Goal: Task Accomplishment & Management: Manage account settings

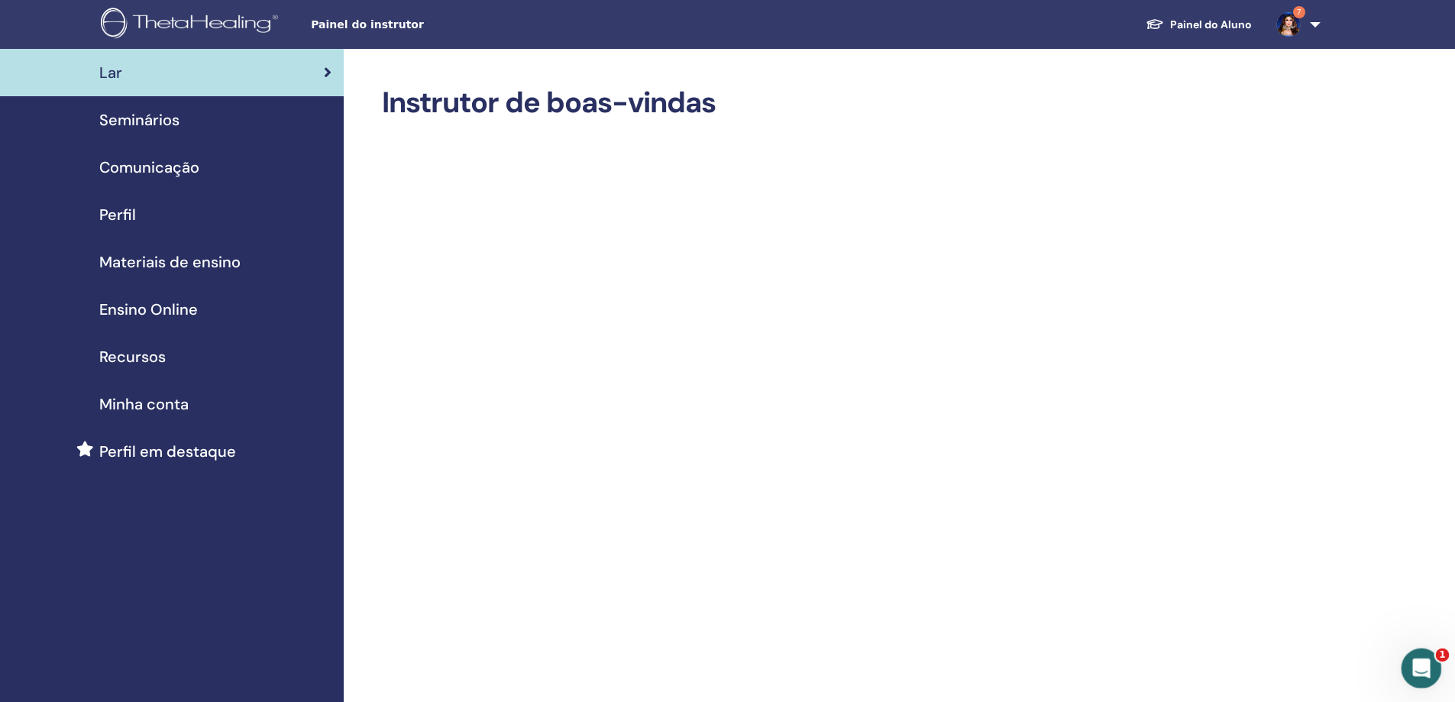
click at [1420, 662] on icon "Abertura do Messenger da Intercom" at bounding box center [1419, 666] width 25 height 25
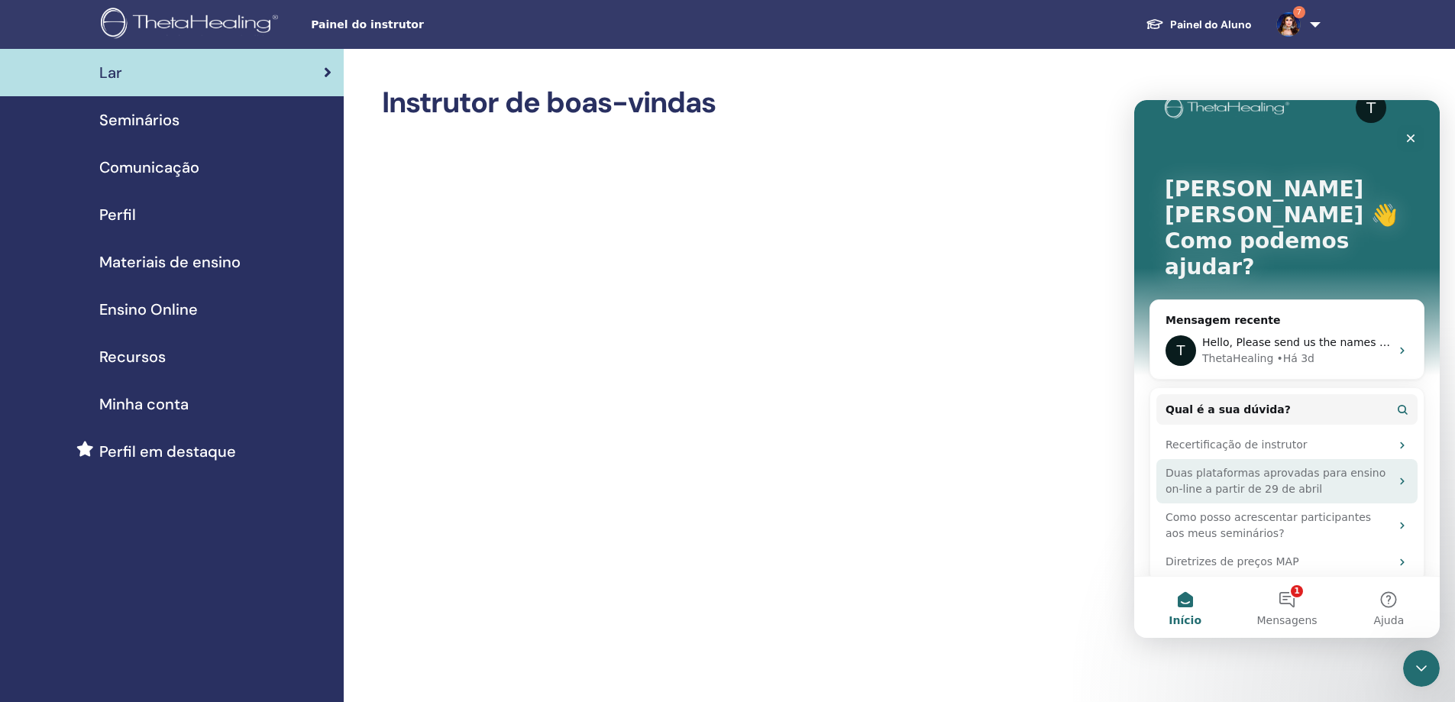
scroll to position [60, 0]
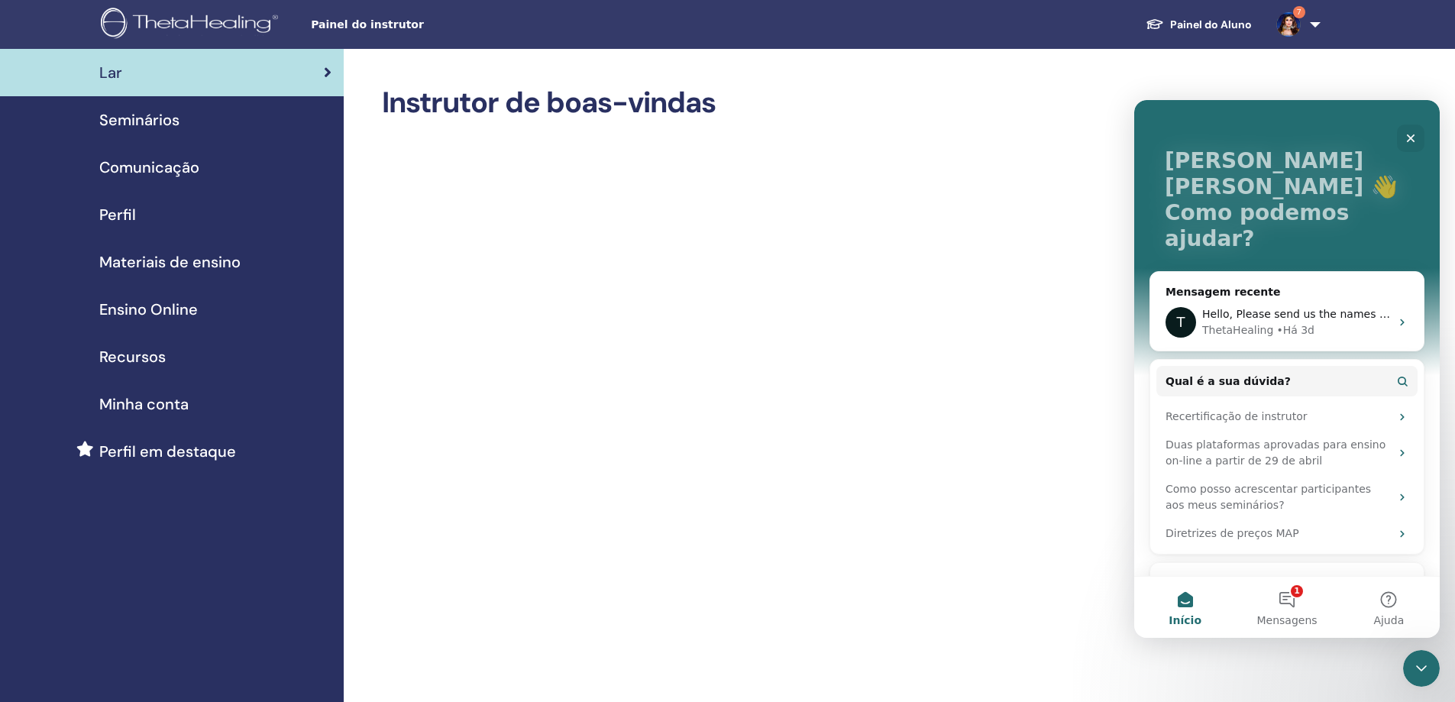
click at [164, 111] on span "Seminários" at bounding box center [139, 119] width 80 height 23
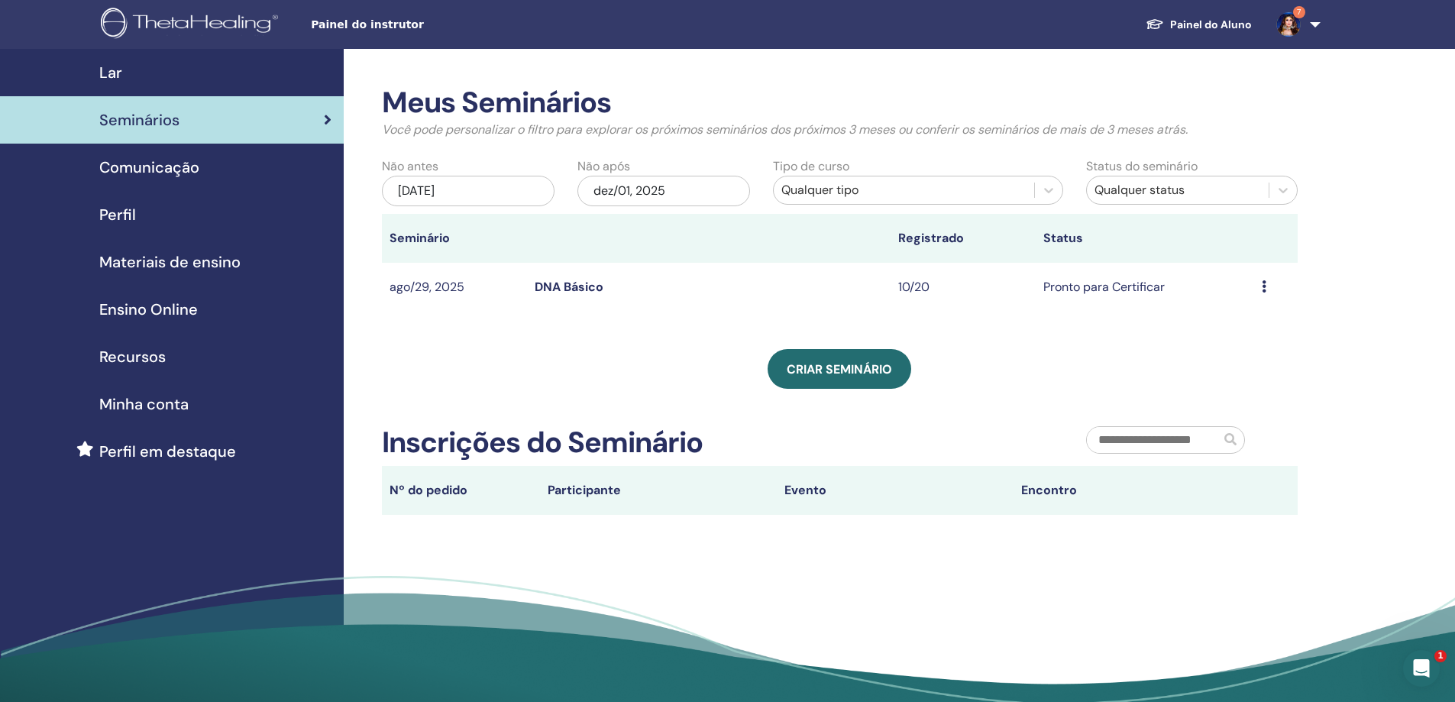
click at [1260, 287] on td "Visualizar Editar Participantes Cancelar" at bounding box center [1277, 288] width 44 height 50
click at [1126, 295] on td "Pronto para Certificar" at bounding box center [1145, 288] width 218 height 50
click at [1002, 291] on td "10/20" at bounding box center [963, 288] width 145 height 50
click at [911, 280] on td "10/20" at bounding box center [963, 288] width 145 height 50
click at [549, 290] on link "DNA Básico" at bounding box center [569, 287] width 69 height 16
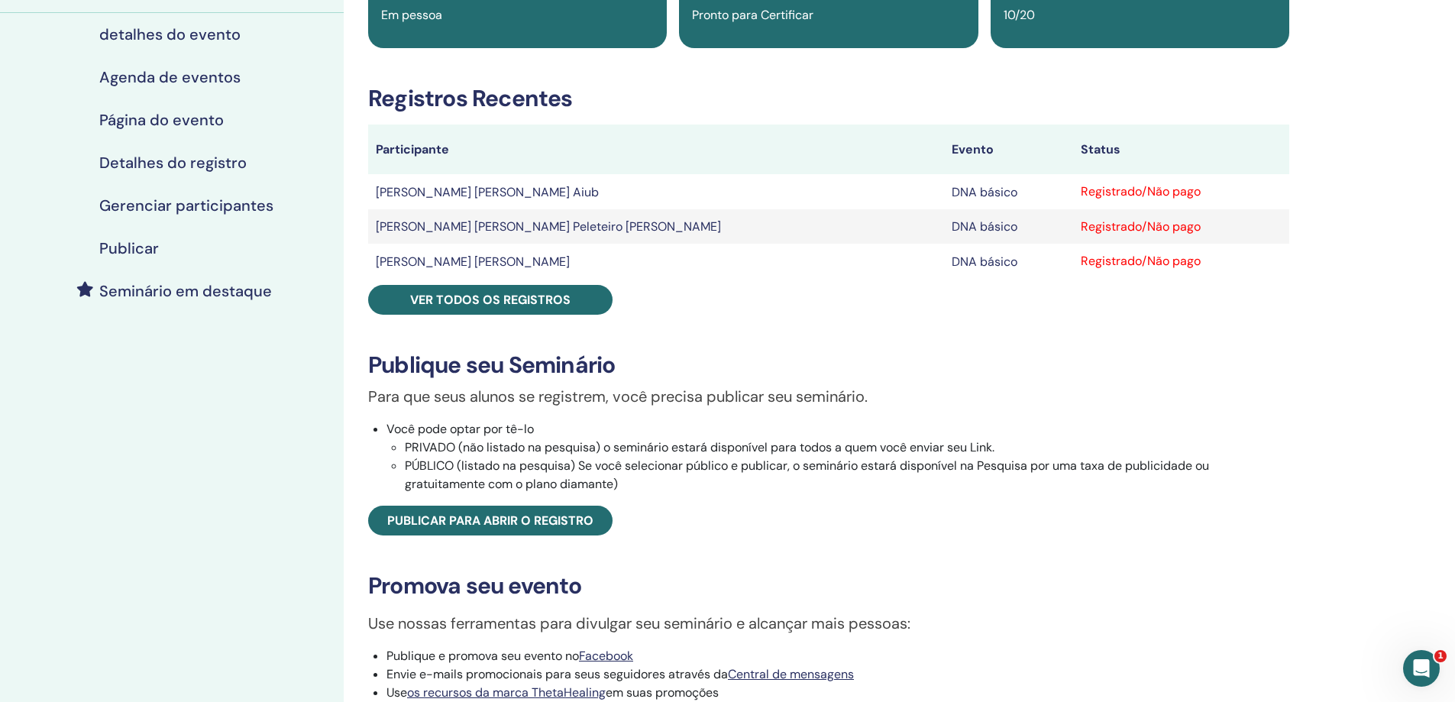
scroll to position [76, 0]
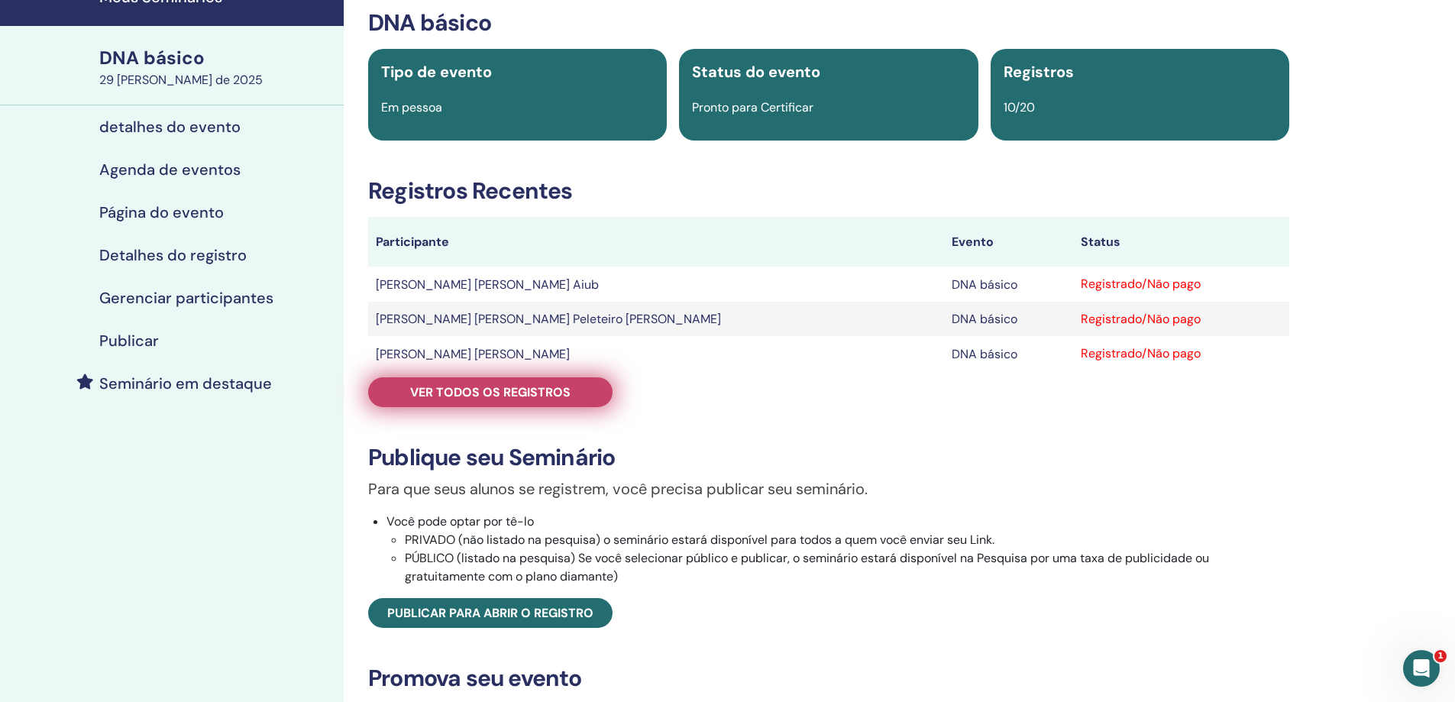
click at [565, 391] on font "Ver todos os registros" at bounding box center [490, 392] width 160 height 16
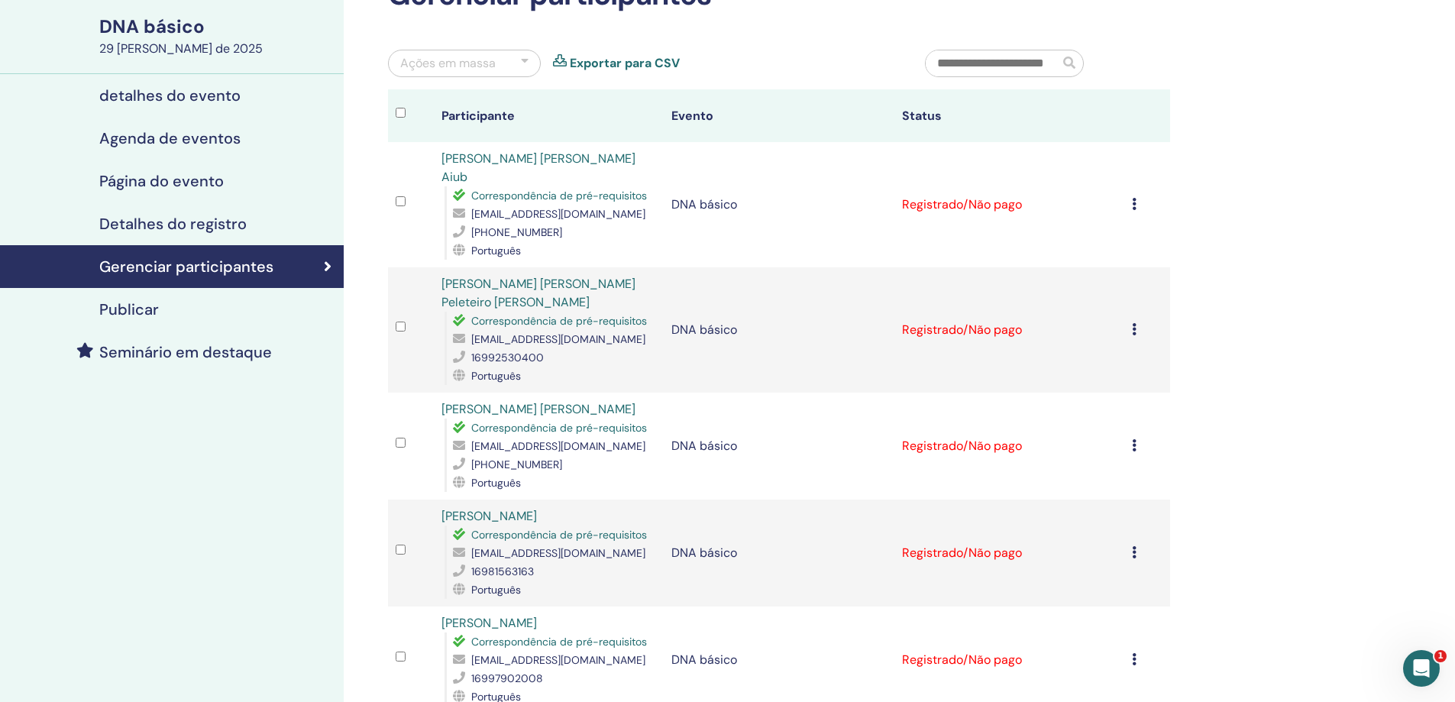
scroll to position [76, 0]
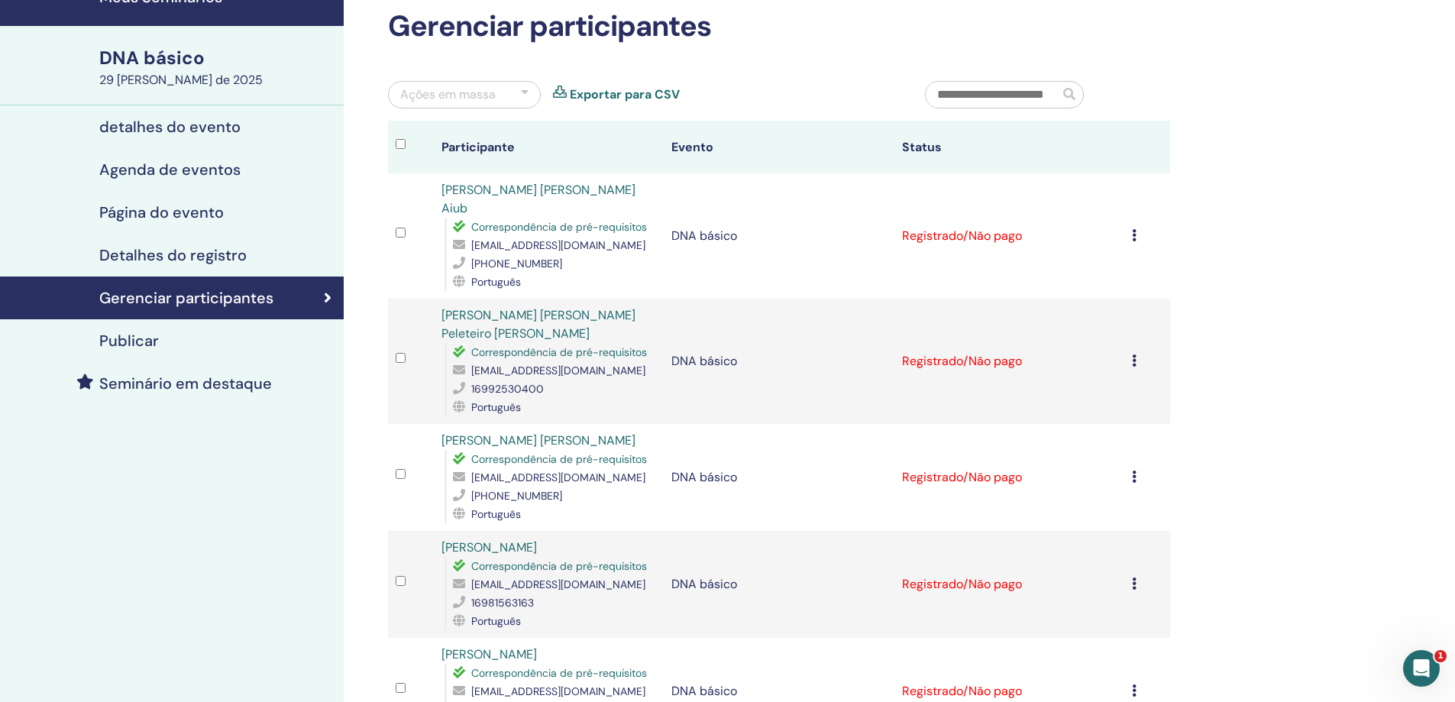
click at [1135, 229] on icon at bounding box center [1134, 235] width 5 height 12
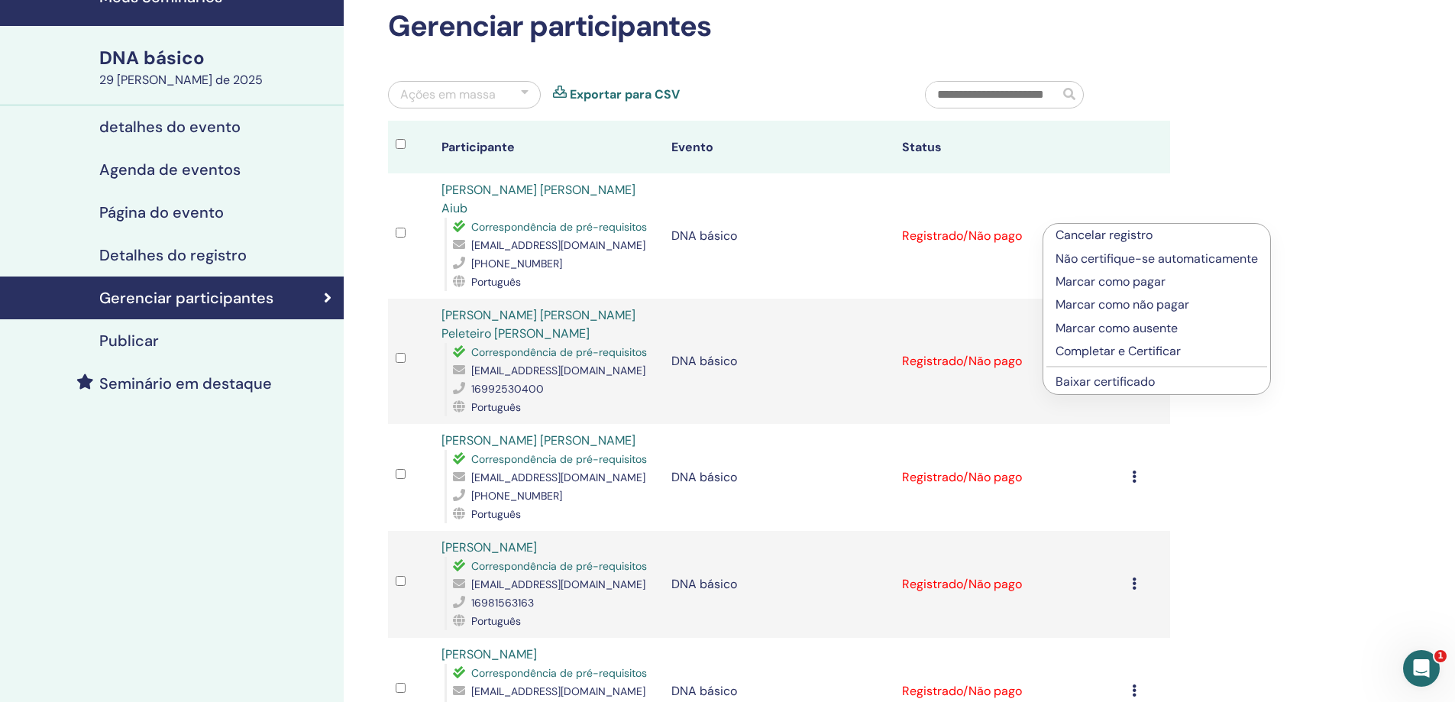
click at [1125, 349] on font "Completar e Certificar" at bounding box center [1118, 351] width 125 height 16
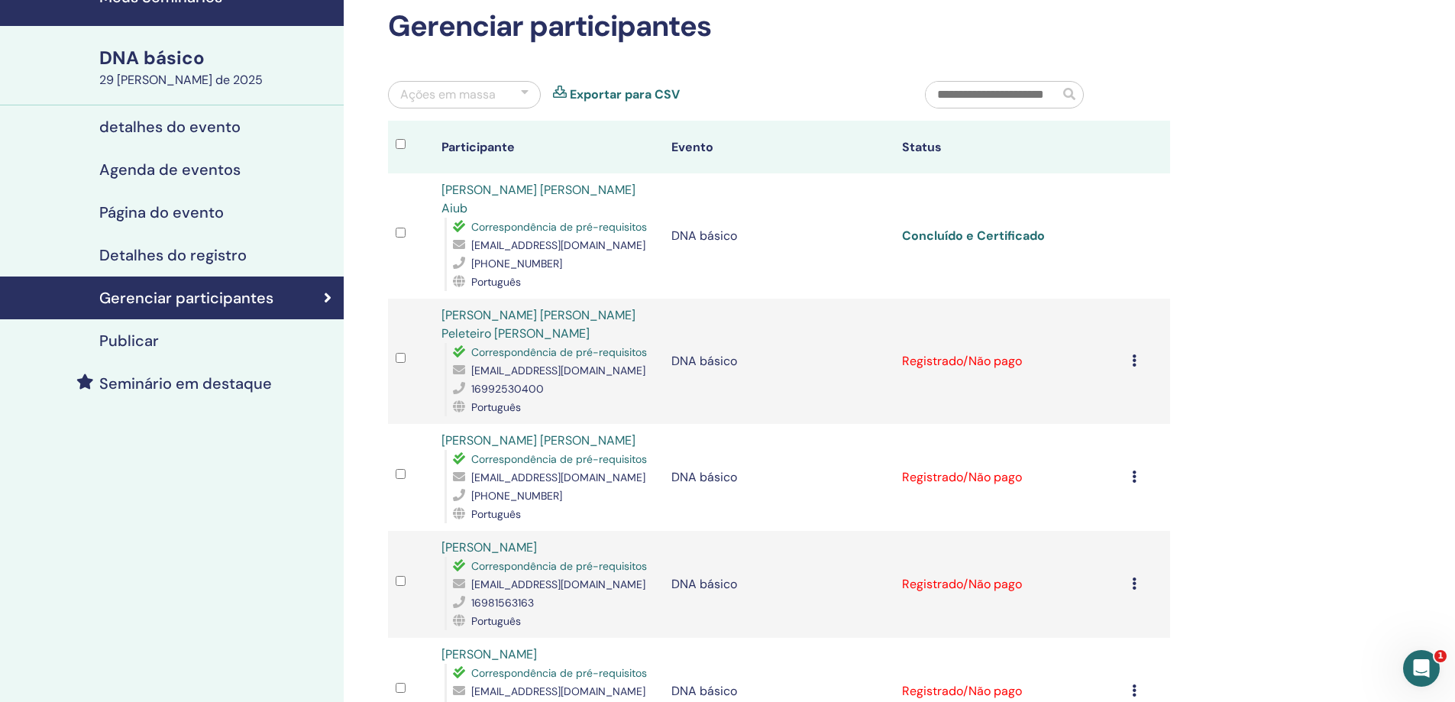
click at [993, 228] on font "Concluído e Certificado" at bounding box center [973, 236] width 143 height 16
click at [1135, 355] on icon at bounding box center [1134, 361] width 5 height 12
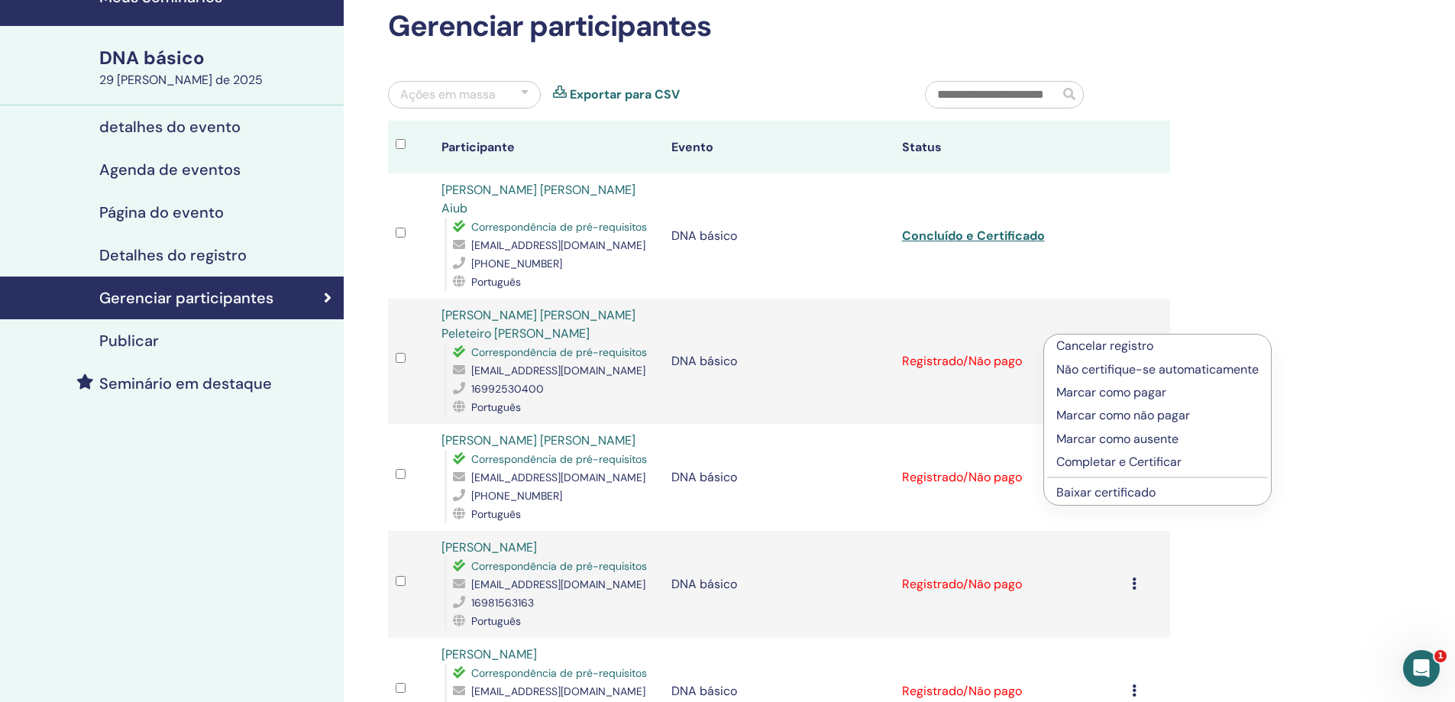
click at [1137, 463] on font "Completar e Certificar" at bounding box center [1119, 462] width 125 height 16
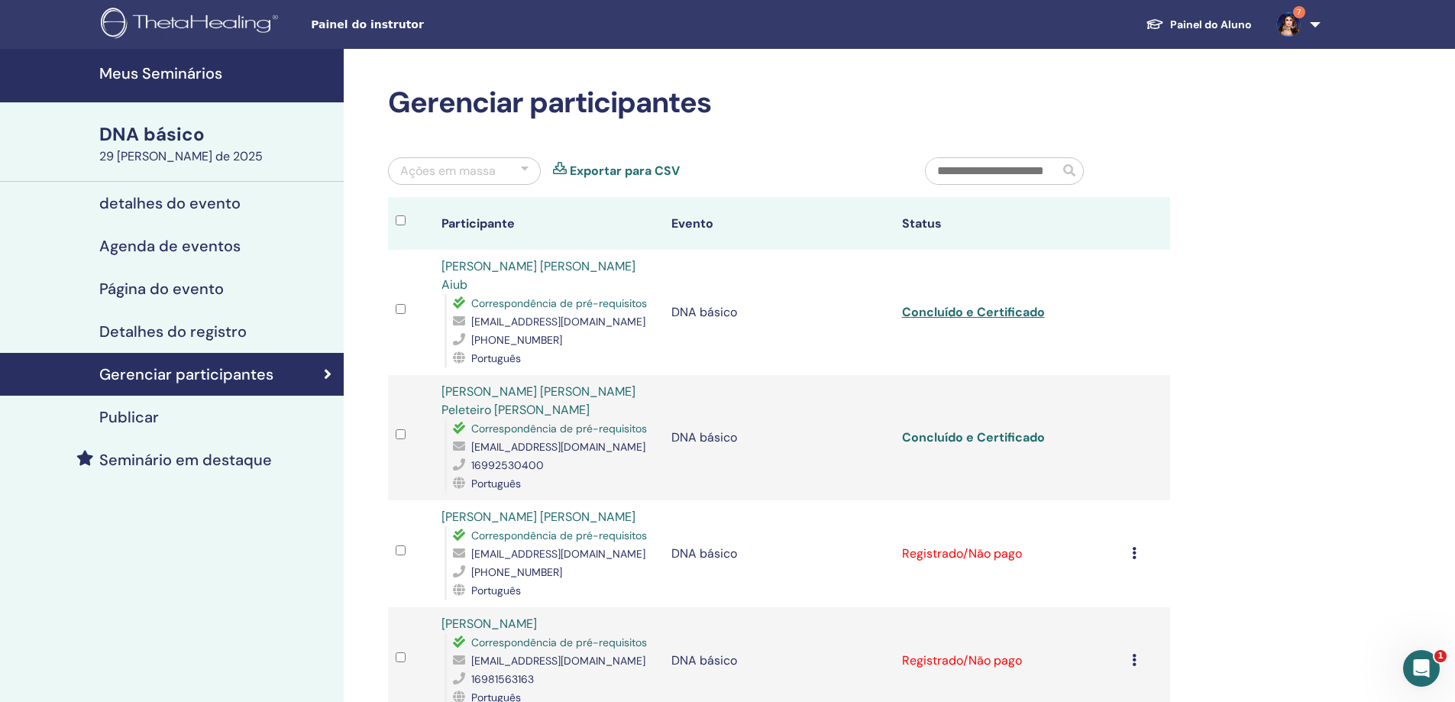
click at [976, 429] on font "Concluído e Certificado" at bounding box center [973, 437] width 143 height 16
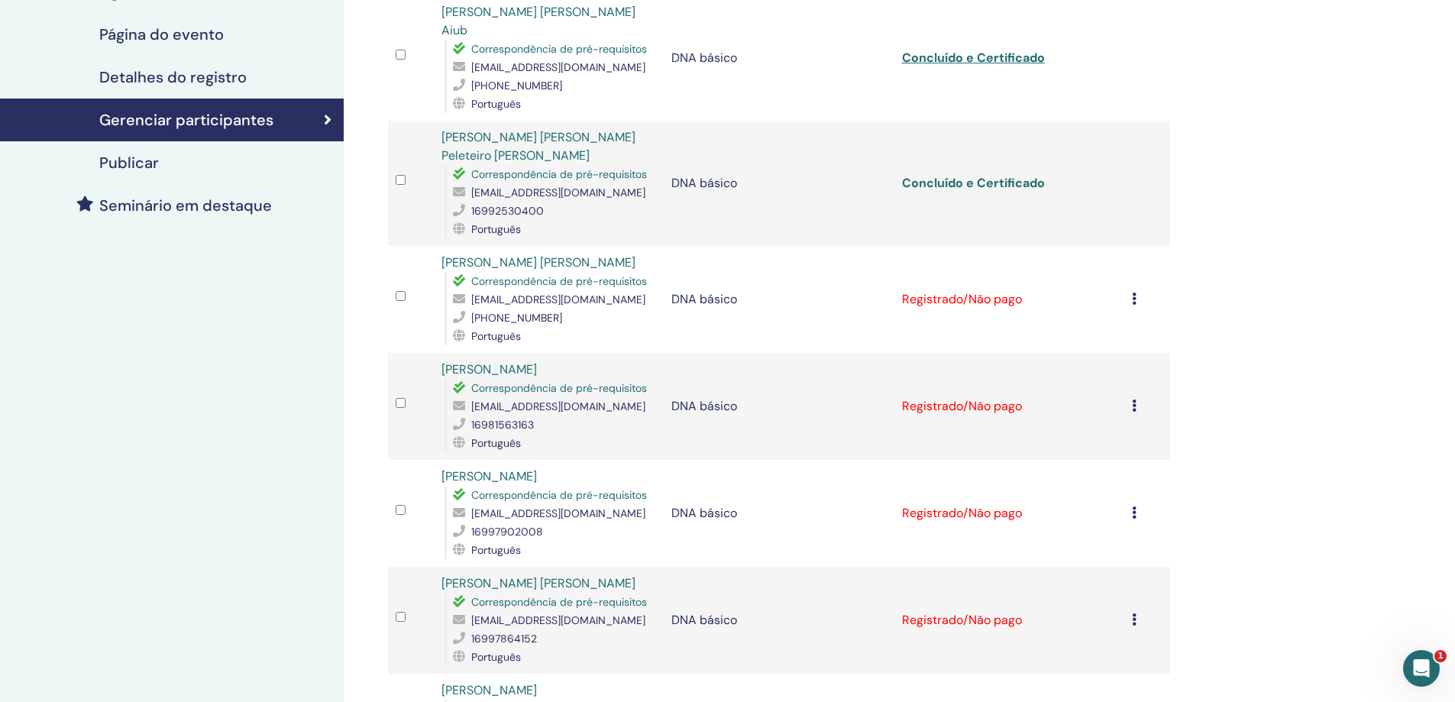
scroll to position [306, 0]
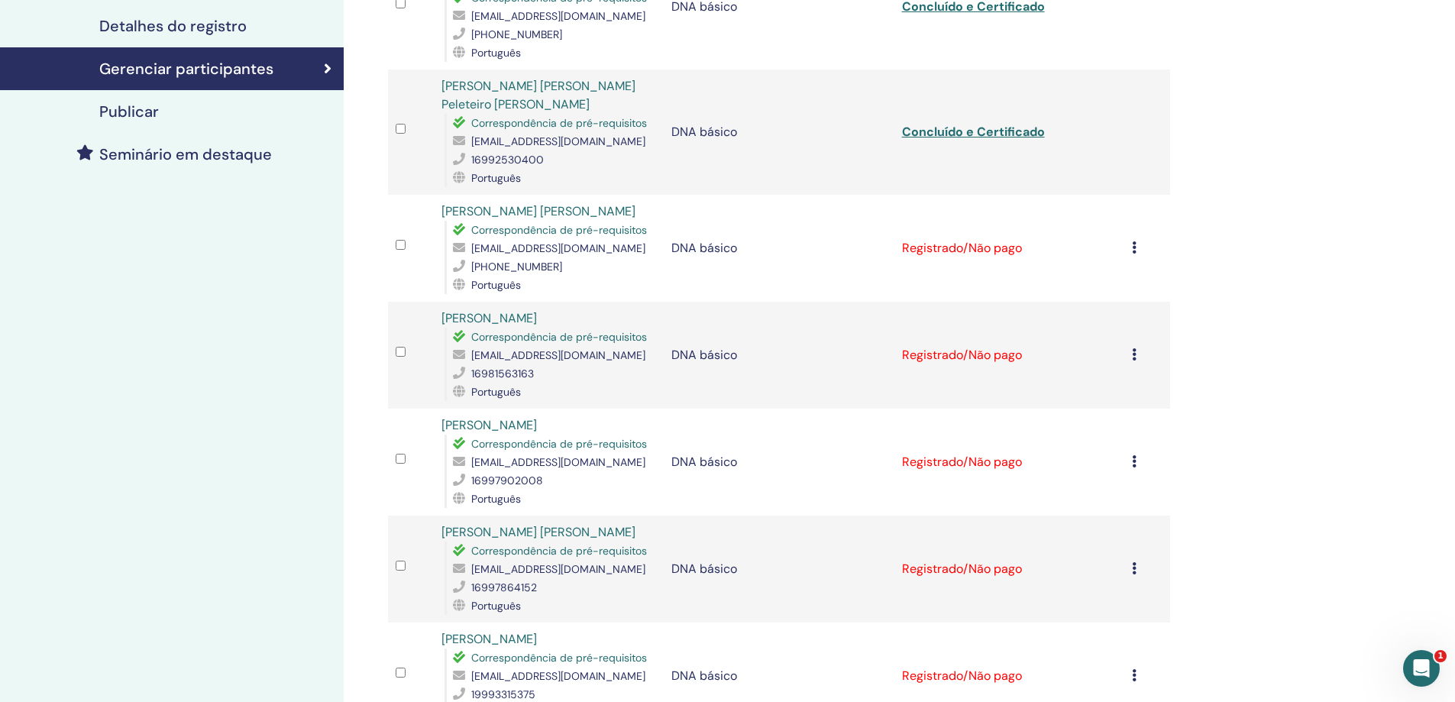
click at [1135, 241] on icon at bounding box center [1134, 247] width 5 height 12
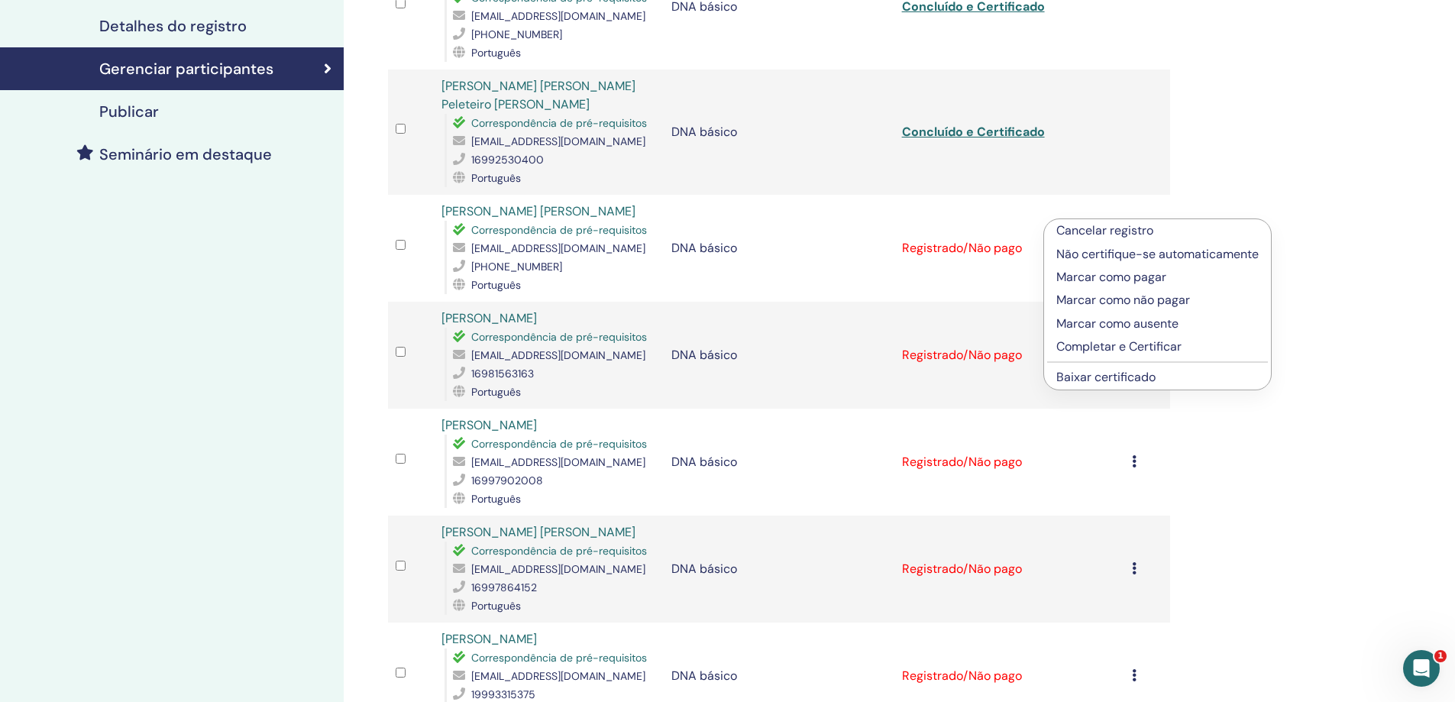
click at [1122, 346] on font "Completar e Certificar" at bounding box center [1119, 346] width 125 height 16
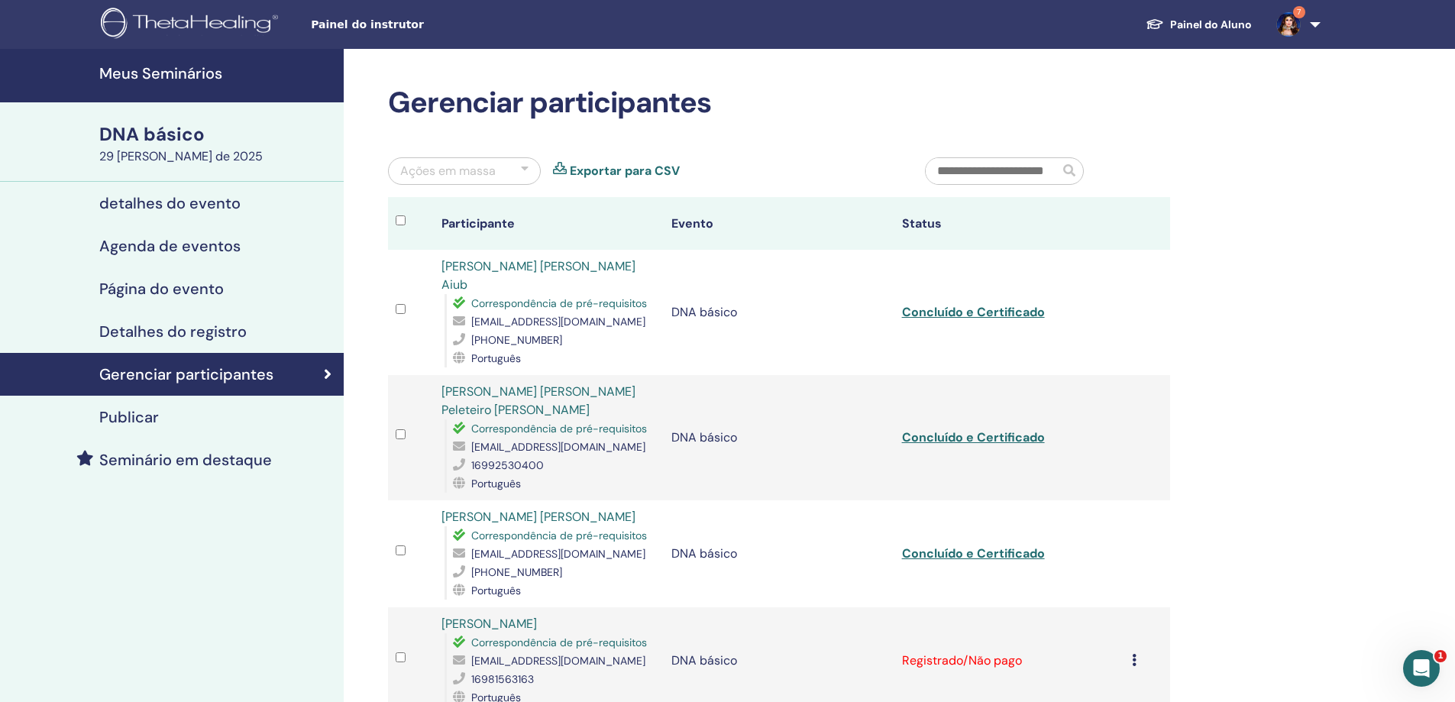
scroll to position [76, 0]
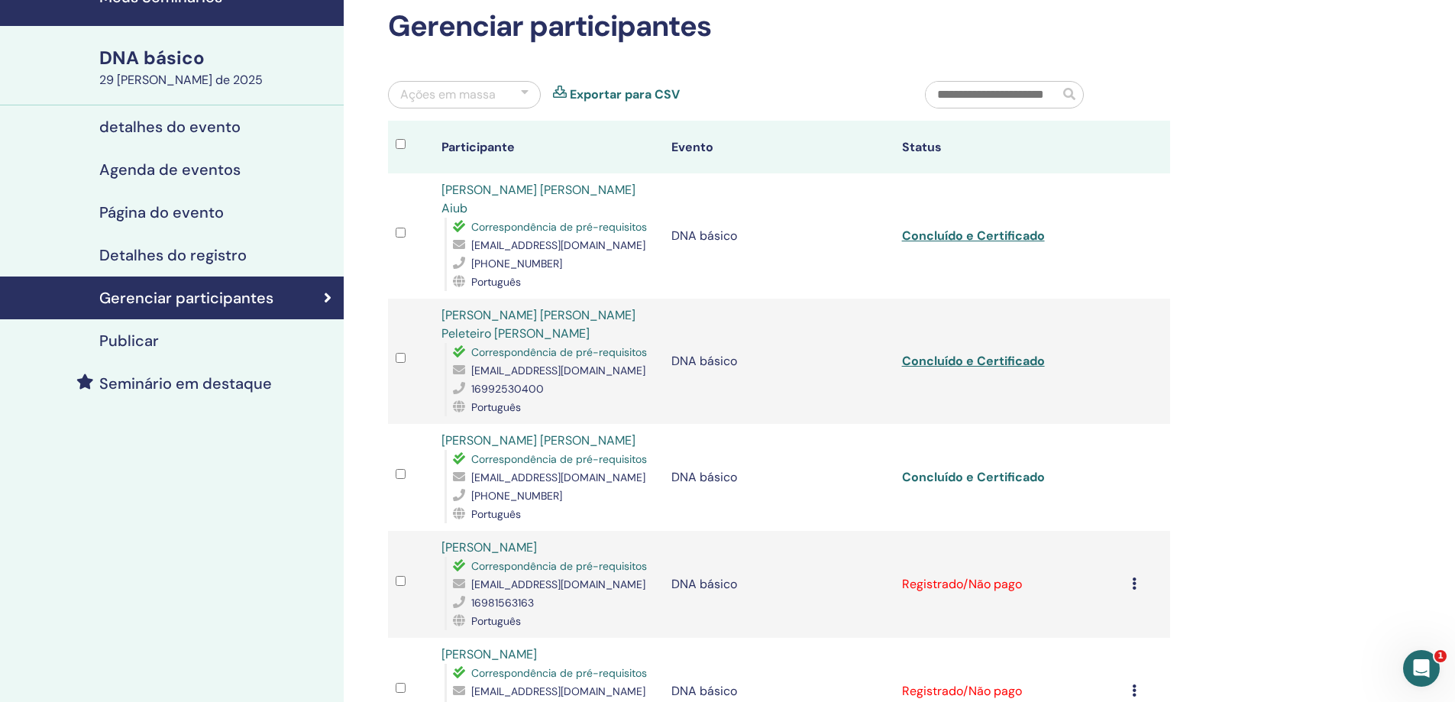
click at [1009, 469] on font "Concluído e Certificado" at bounding box center [973, 477] width 143 height 16
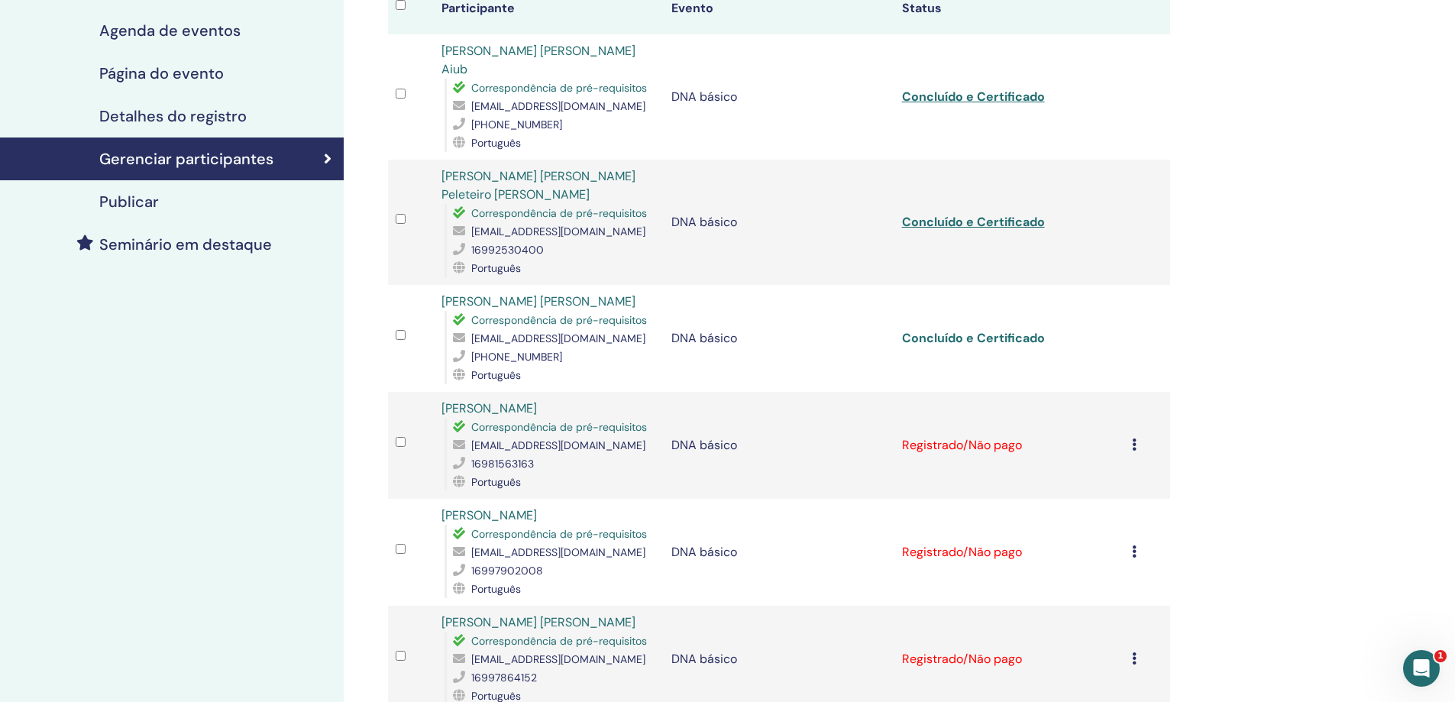
scroll to position [306, 0]
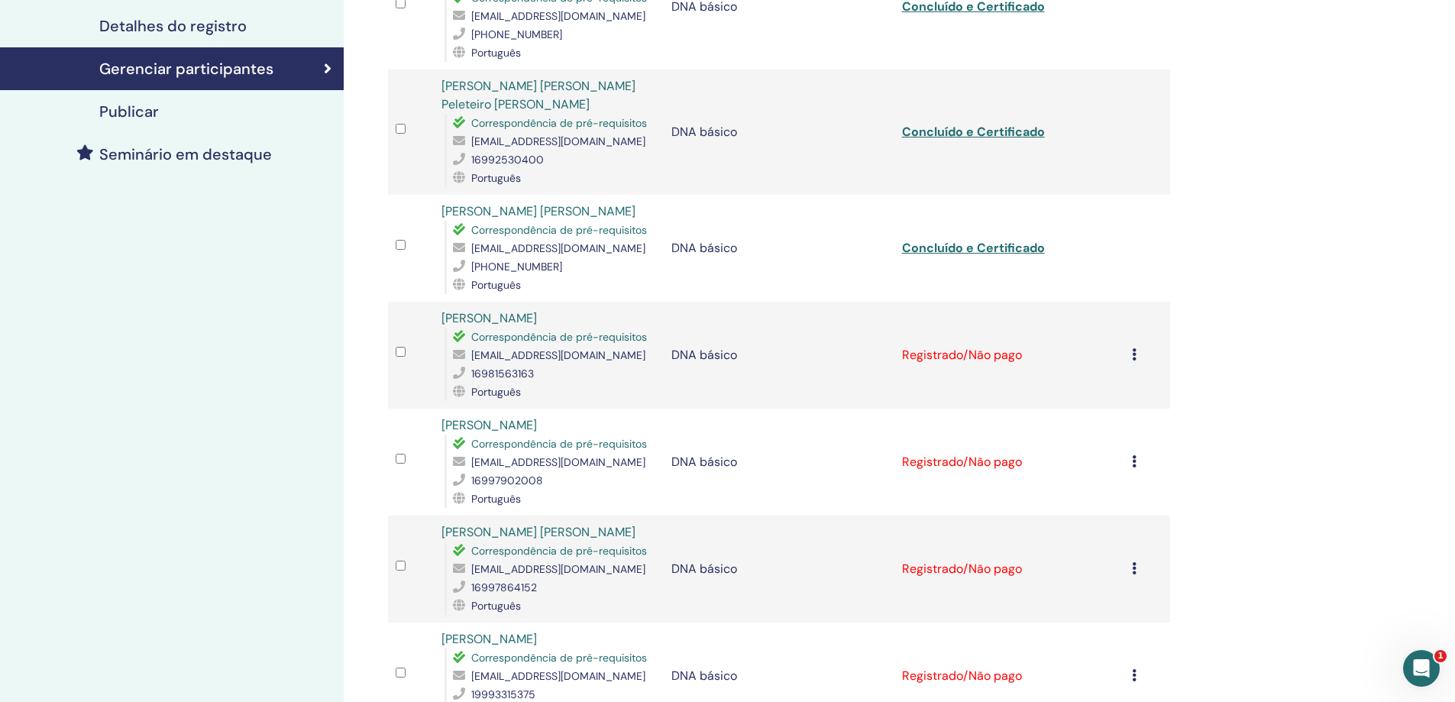
click at [1137, 346] on div "Cancelar registro Não certifique-se automaticamente Marcar como pagar Marcar co…" at bounding box center [1147, 355] width 31 height 18
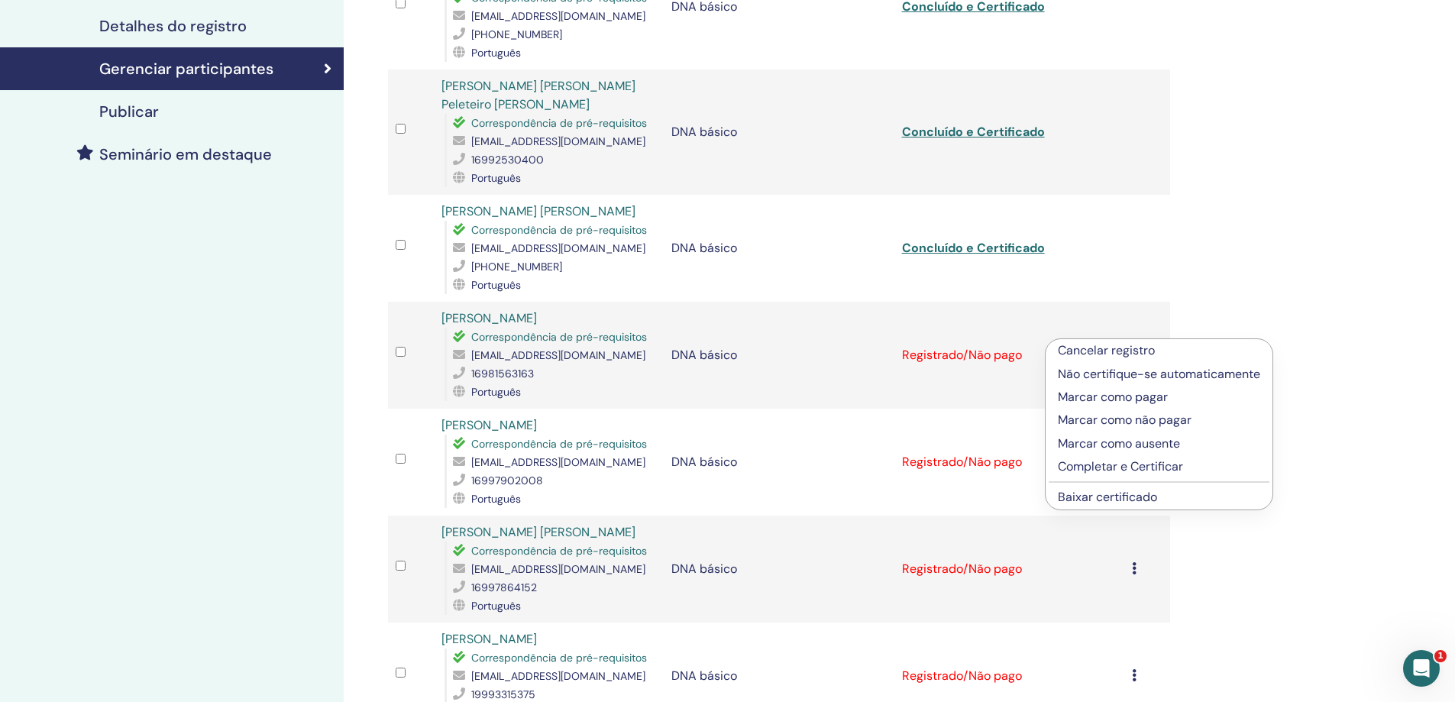
click at [1130, 466] on font "Completar e Certificar" at bounding box center [1120, 466] width 125 height 16
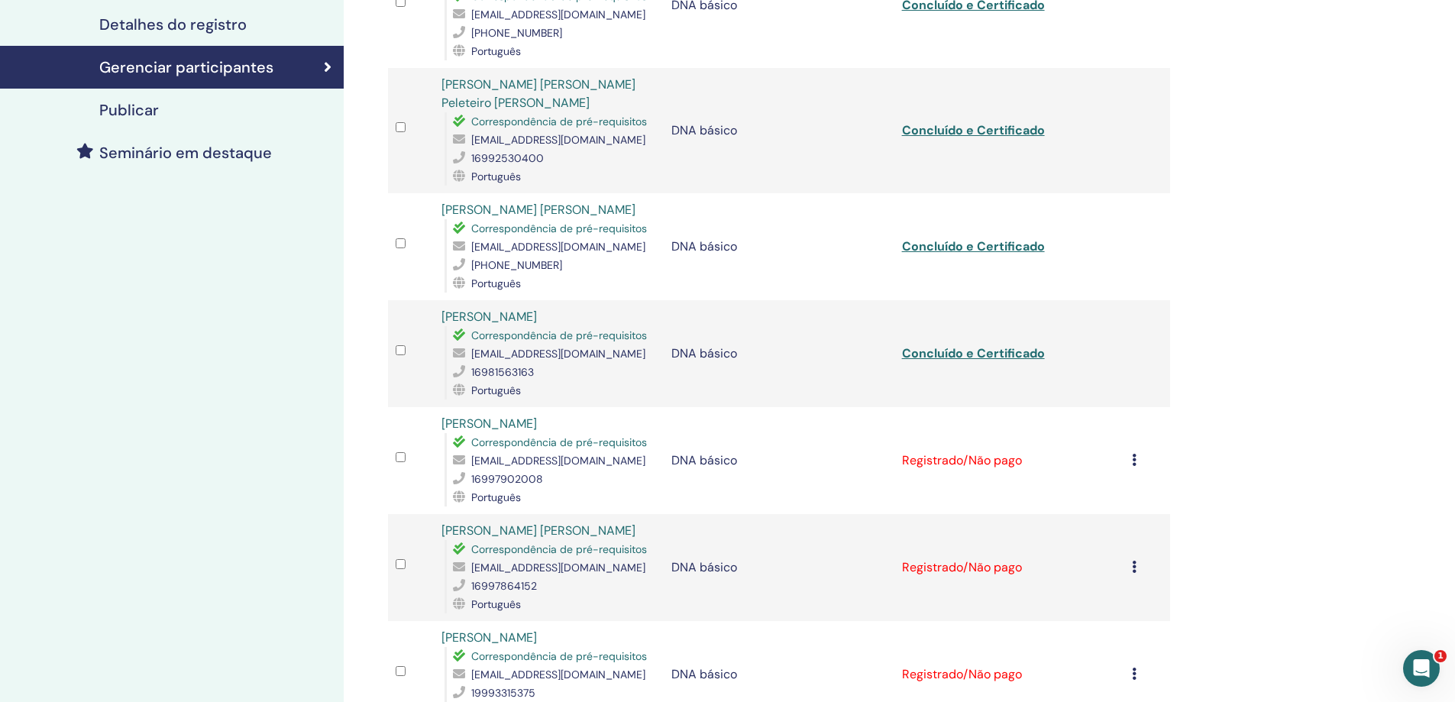
scroll to position [306, 0]
click at [988, 347] on font "Concluído e Certificado" at bounding box center [973, 355] width 143 height 16
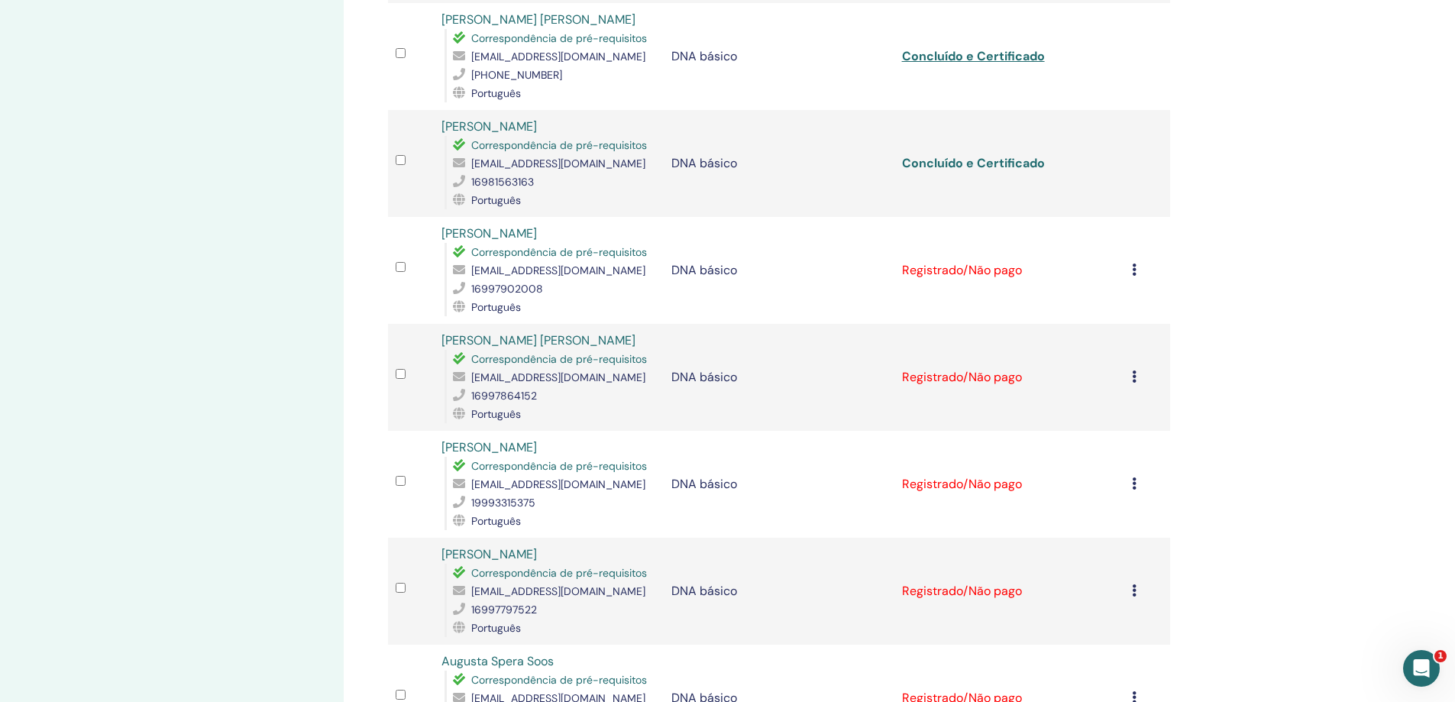
scroll to position [535, 0]
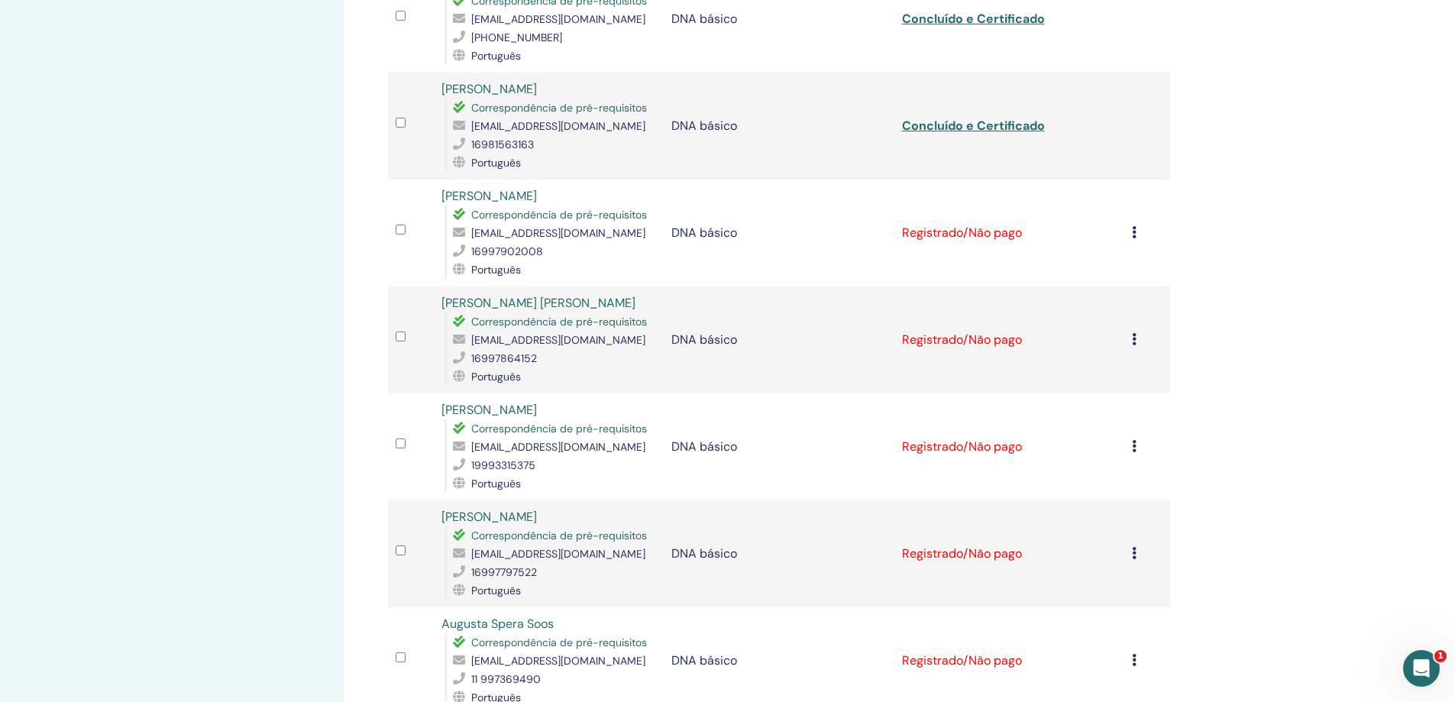
click at [1131, 213] on td "Cancelar registro Não certifique-se automaticamente Marcar como pagar Marcar co…" at bounding box center [1148, 233] width 46 height 107
click at [1133, 226] on icon at bounding box center [1134, 232] width 5 height 12
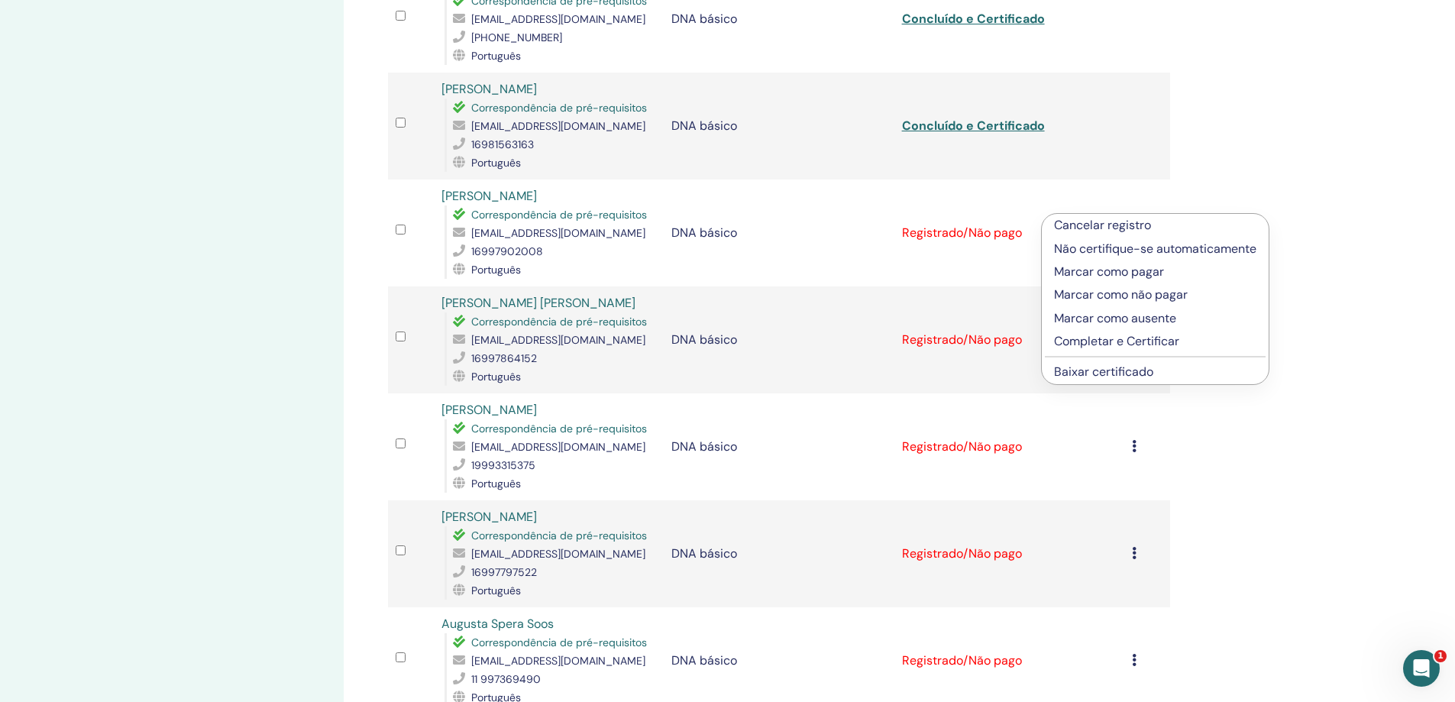
click at [1133, 338] on font "Completar e Certificar" at bounding box center [1116, 341] width 125 height 16
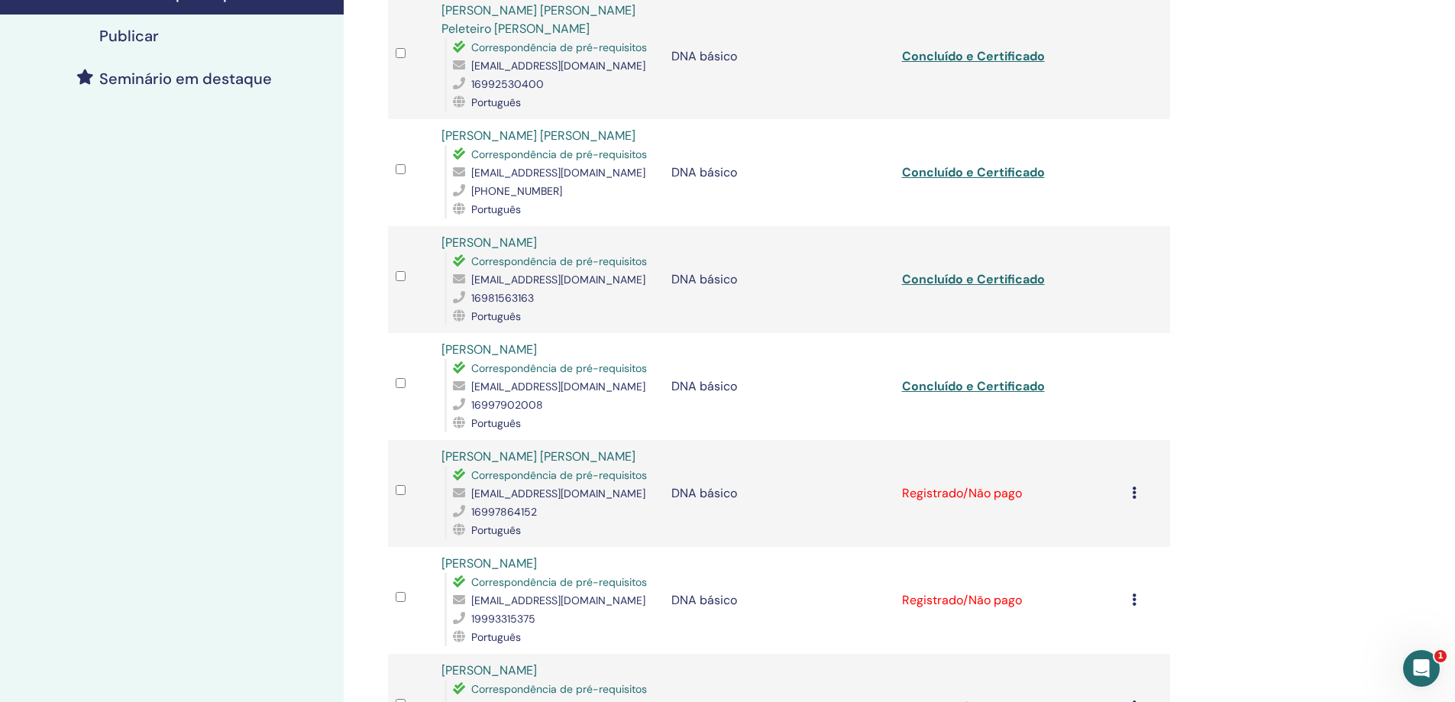
scroll to position [382, 0]
click at [1000, 377] on font "Concluído e Certificado" at bounding box center [973, 385] width 143 height 16
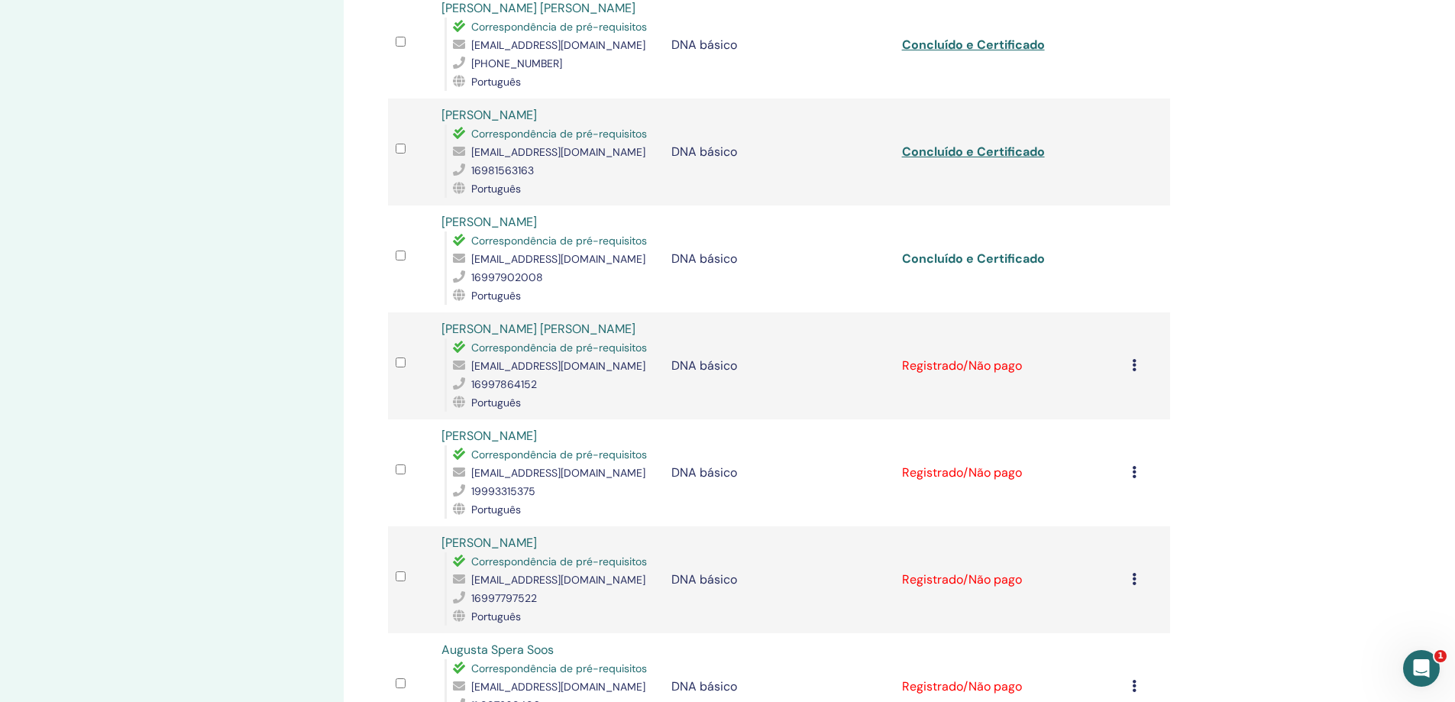
scroll to position [611, 0]
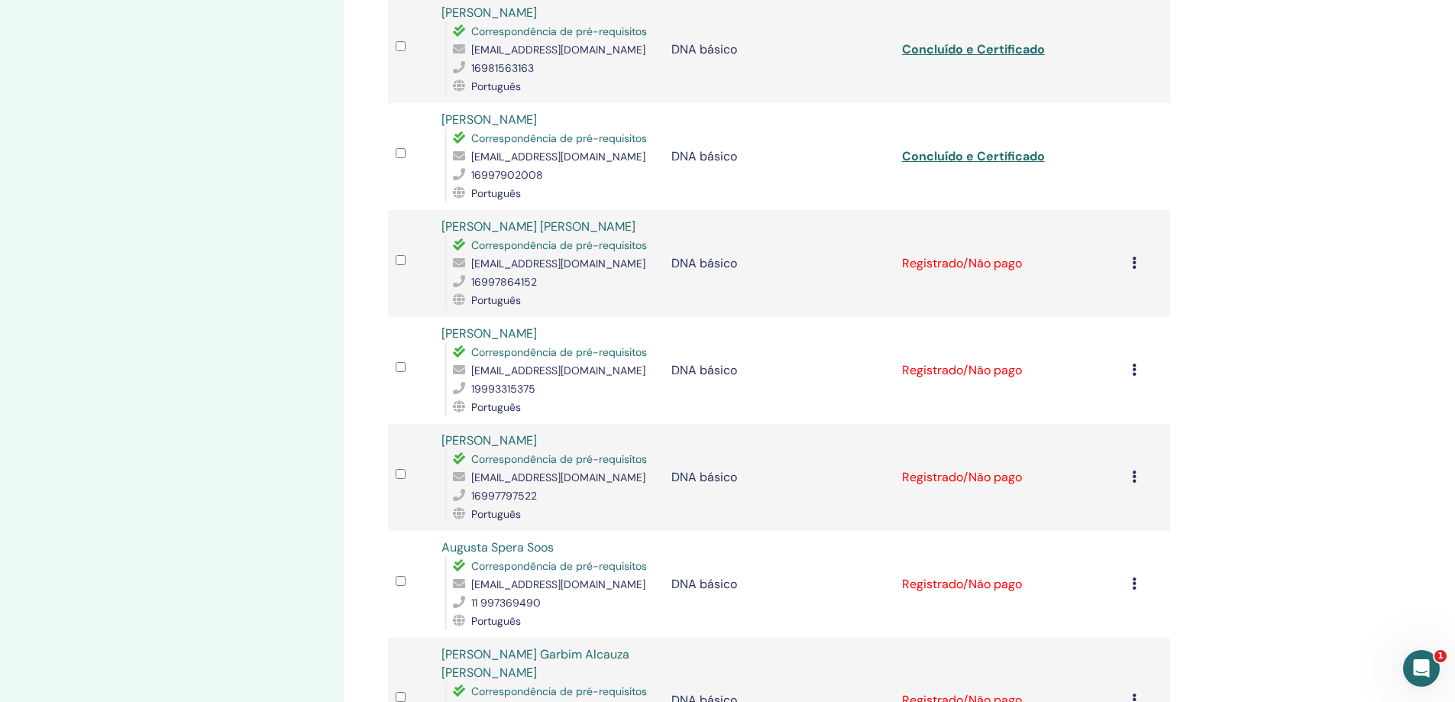
click at [1135, 257] on icon at bounding box center [1134, 263] width 5 height 12
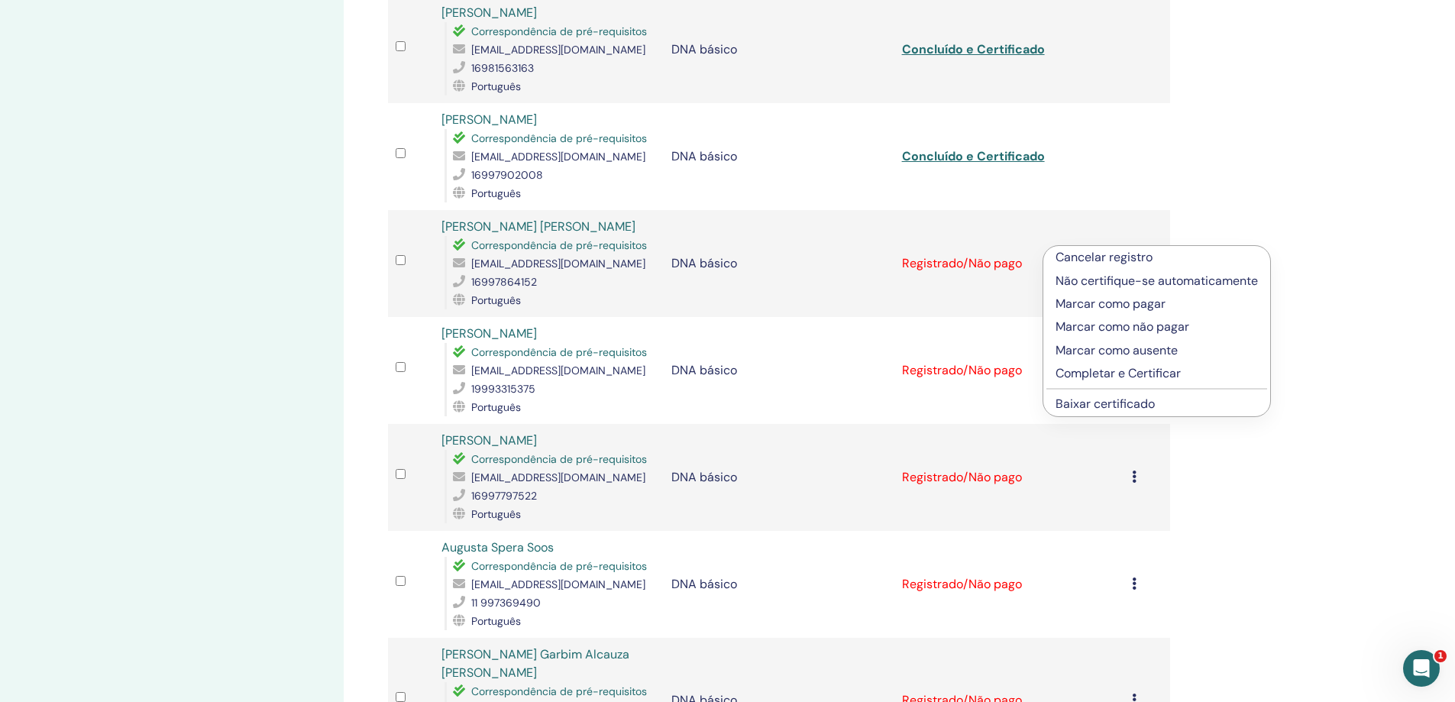
click at [1126, 371] on font "Completar e Certificar" at bounding box center [1118, 373] width 125 height 16
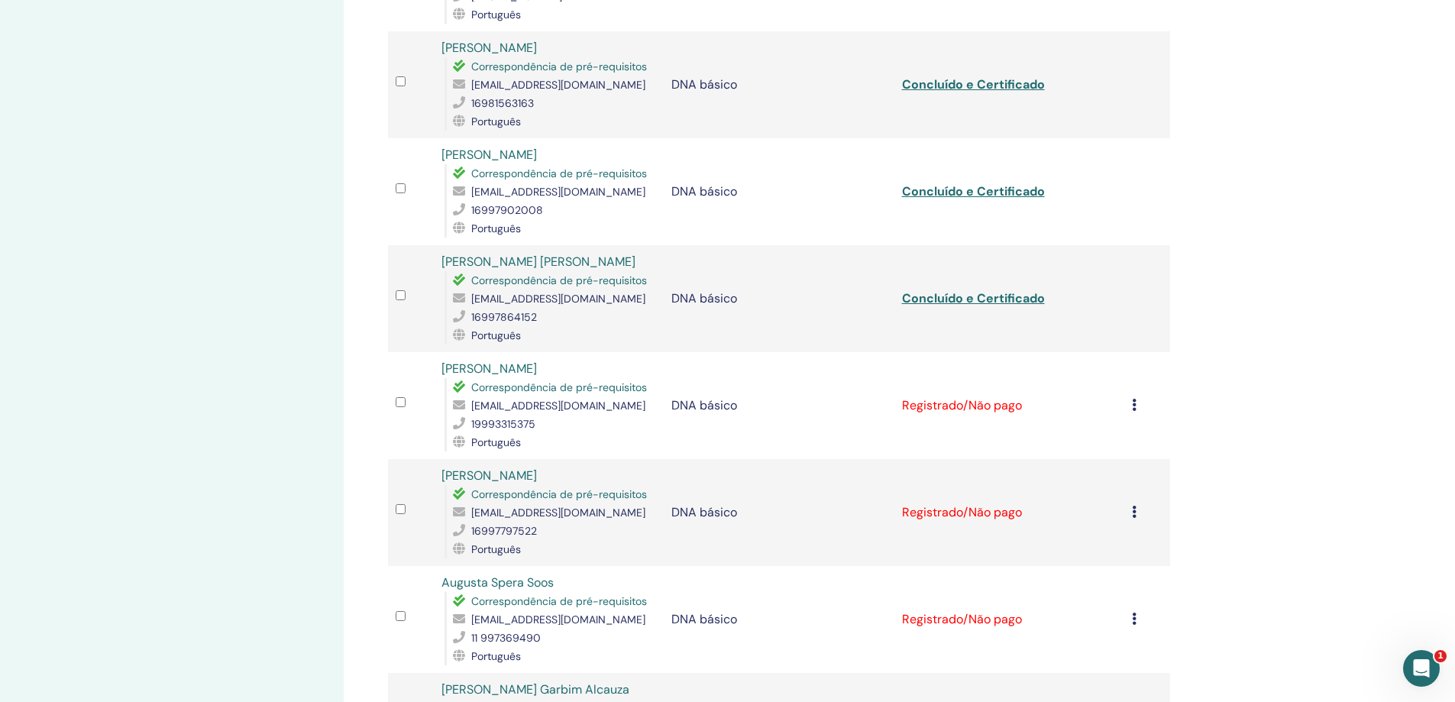
scroll to position [611, 0]
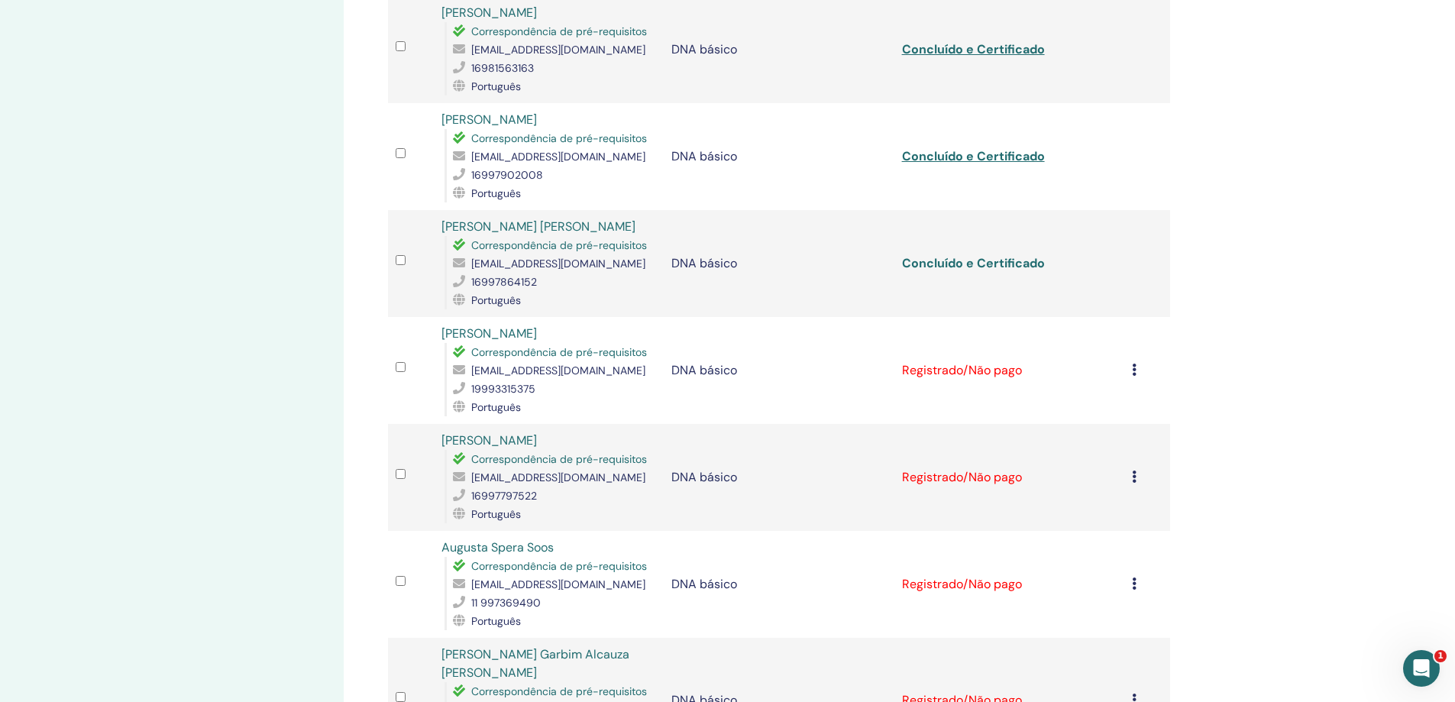
click at [1000, 255] on font "Concluído e Certificado" at bounding box center [973, 263] width 143 height 16
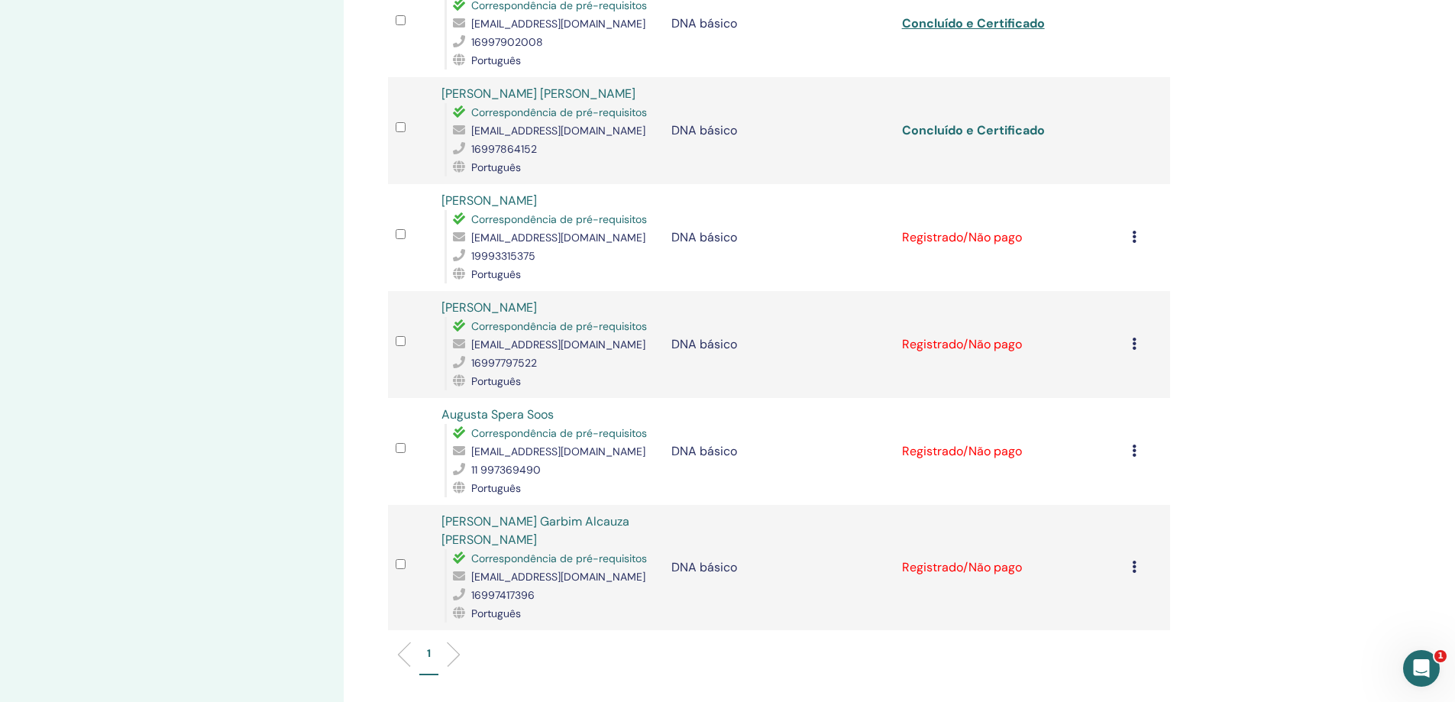
scroll to position [764, 0]
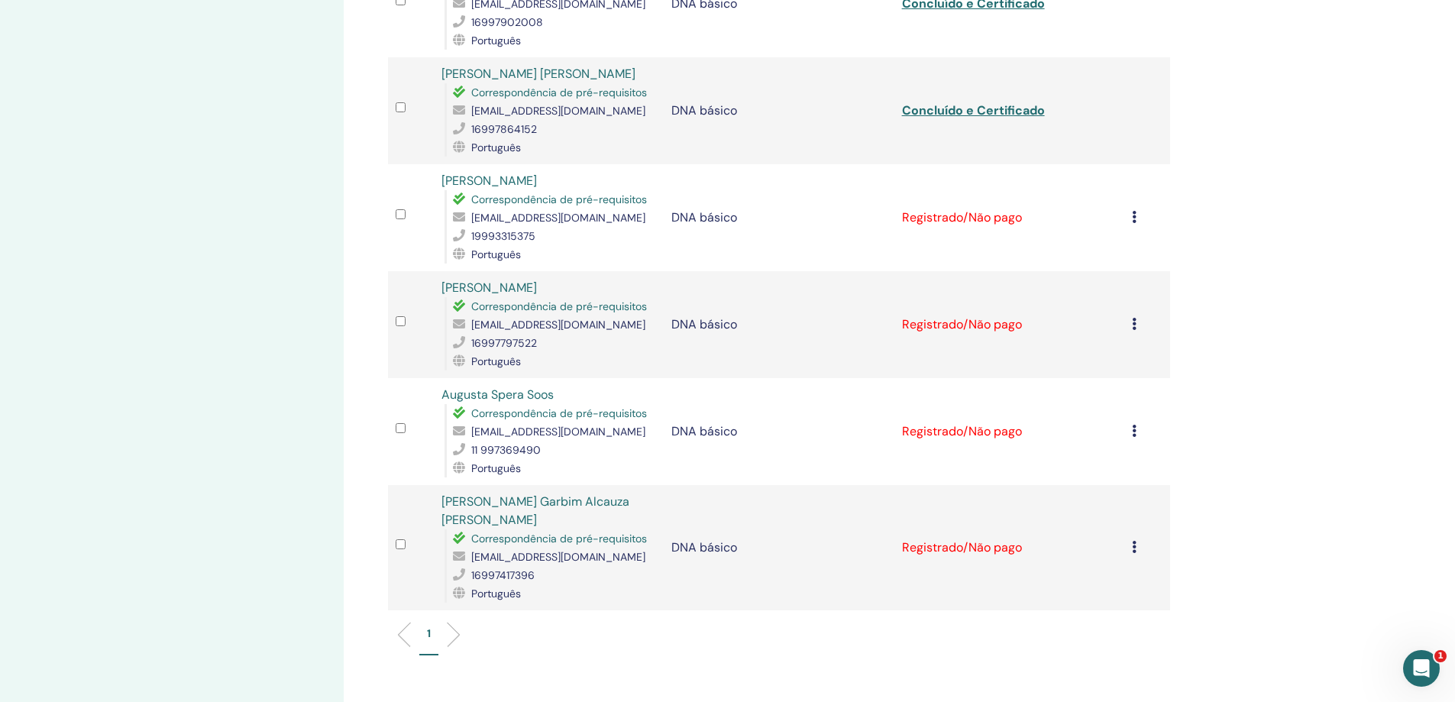
click at [1136, 211] on icon at bounding box center [1134, 217] width 5 height 12
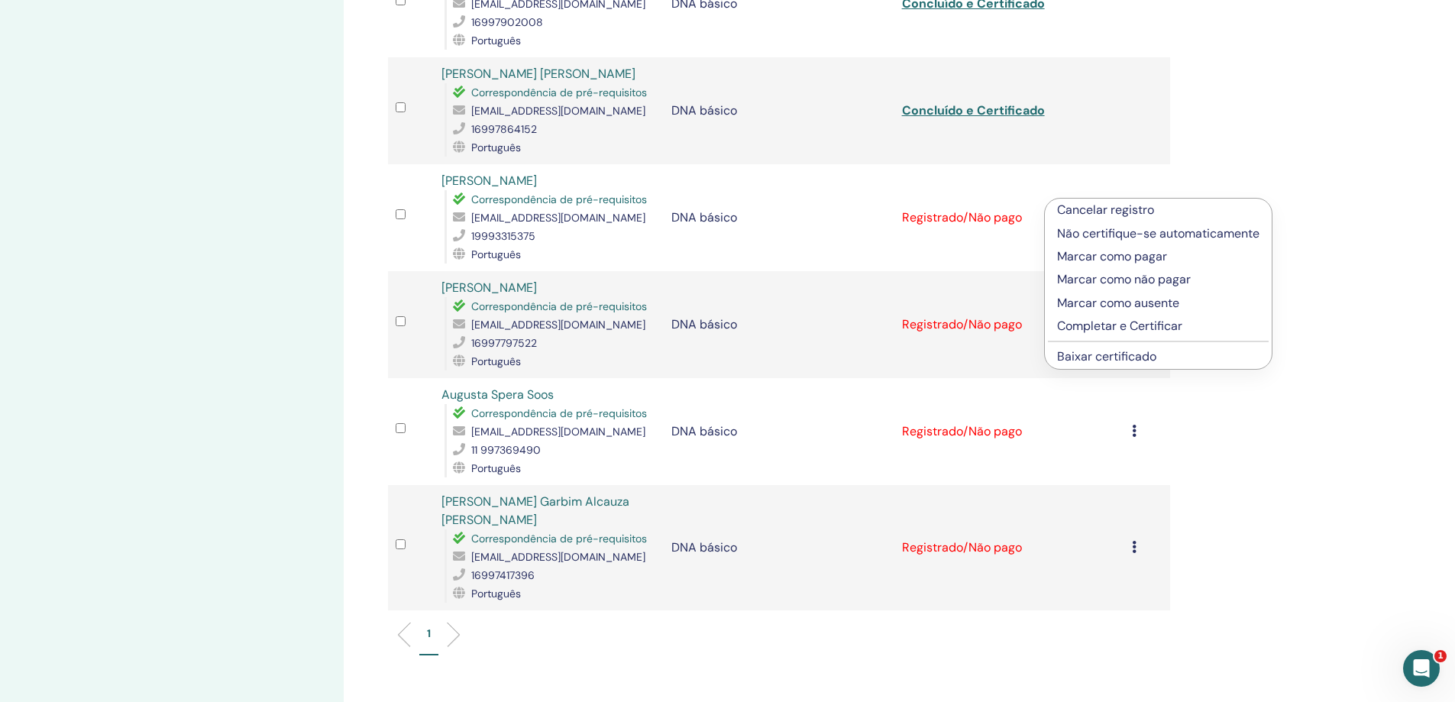
click at [1123, 325] on font "Completar e Certificar" at bounding box center [1119, 326] width 125 height 16
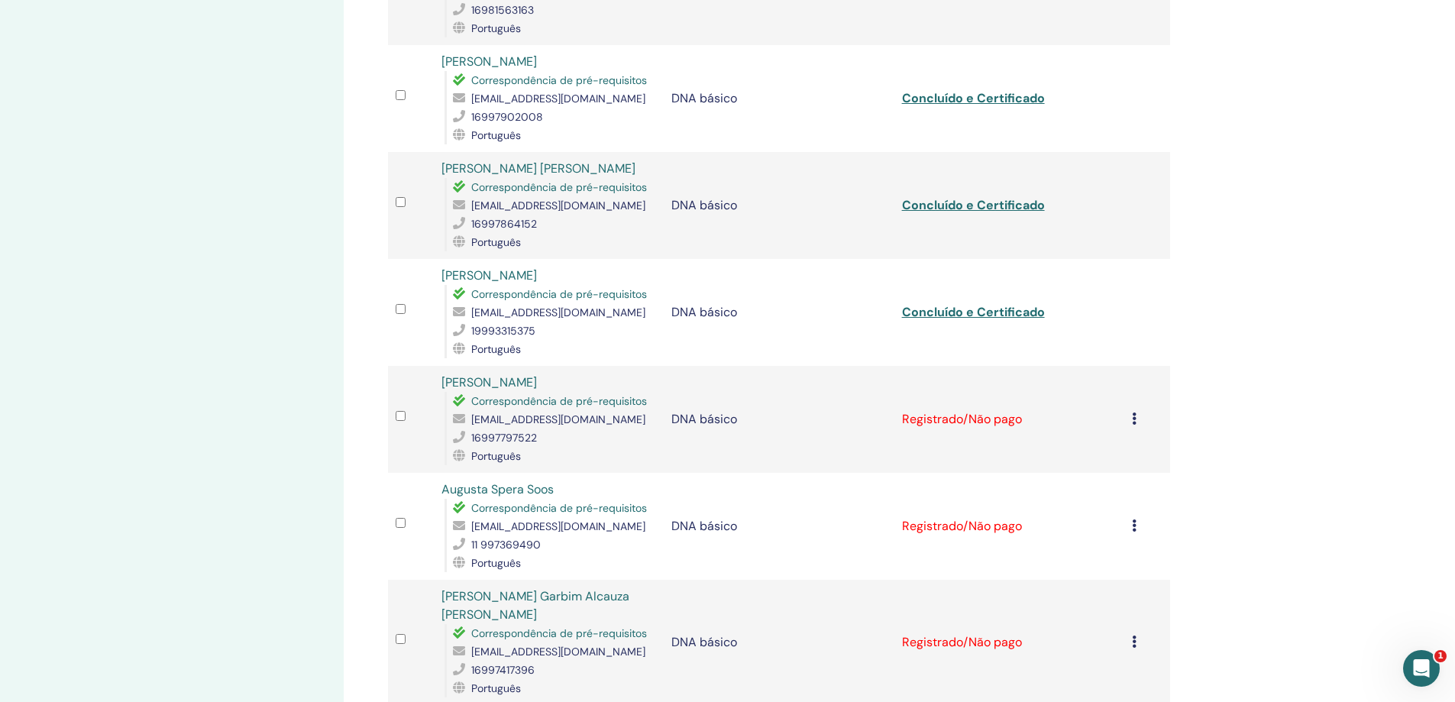
scroll to position [746, 0]
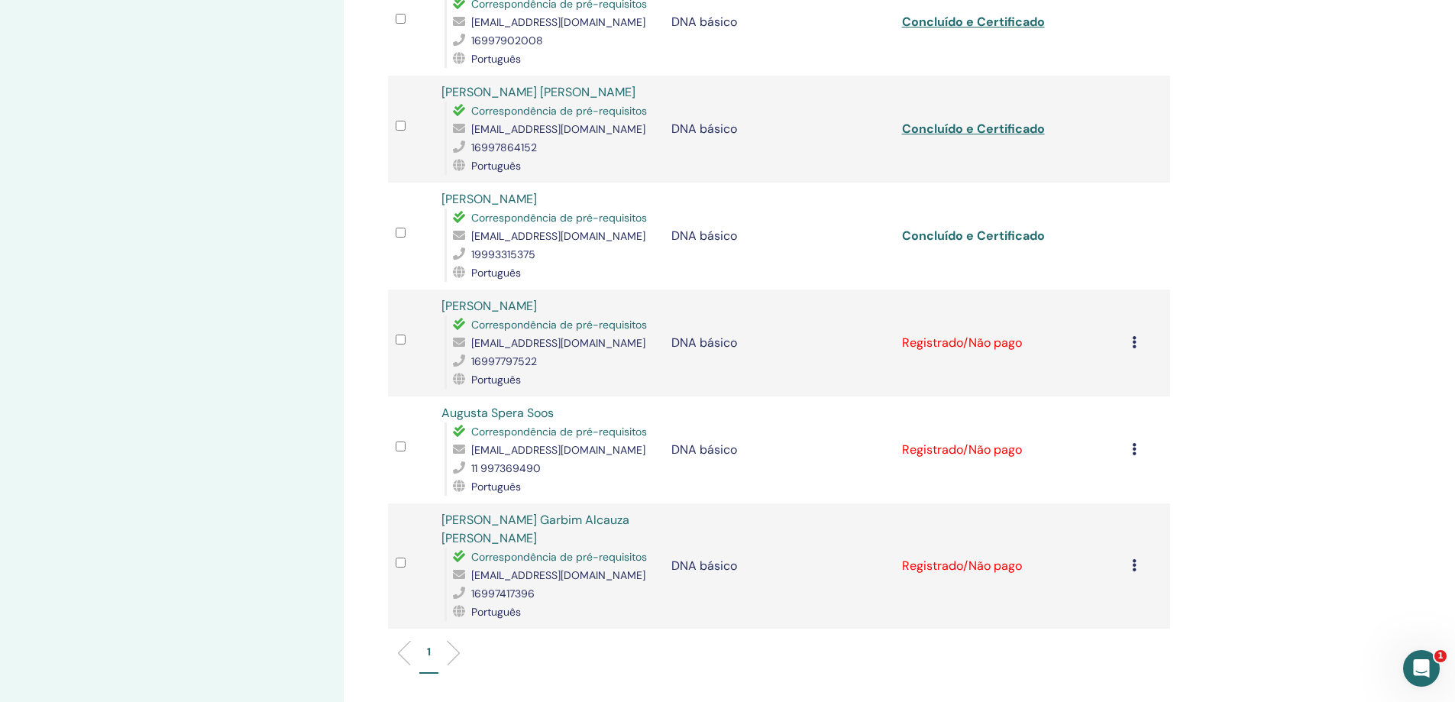
click at [1009, 228] on font "Concluído e Certificado" at bounding box center [973, 236] width 143 height 16
click at [1135, 336] on icon at bounding box center [1134, 342] width 5 height 12
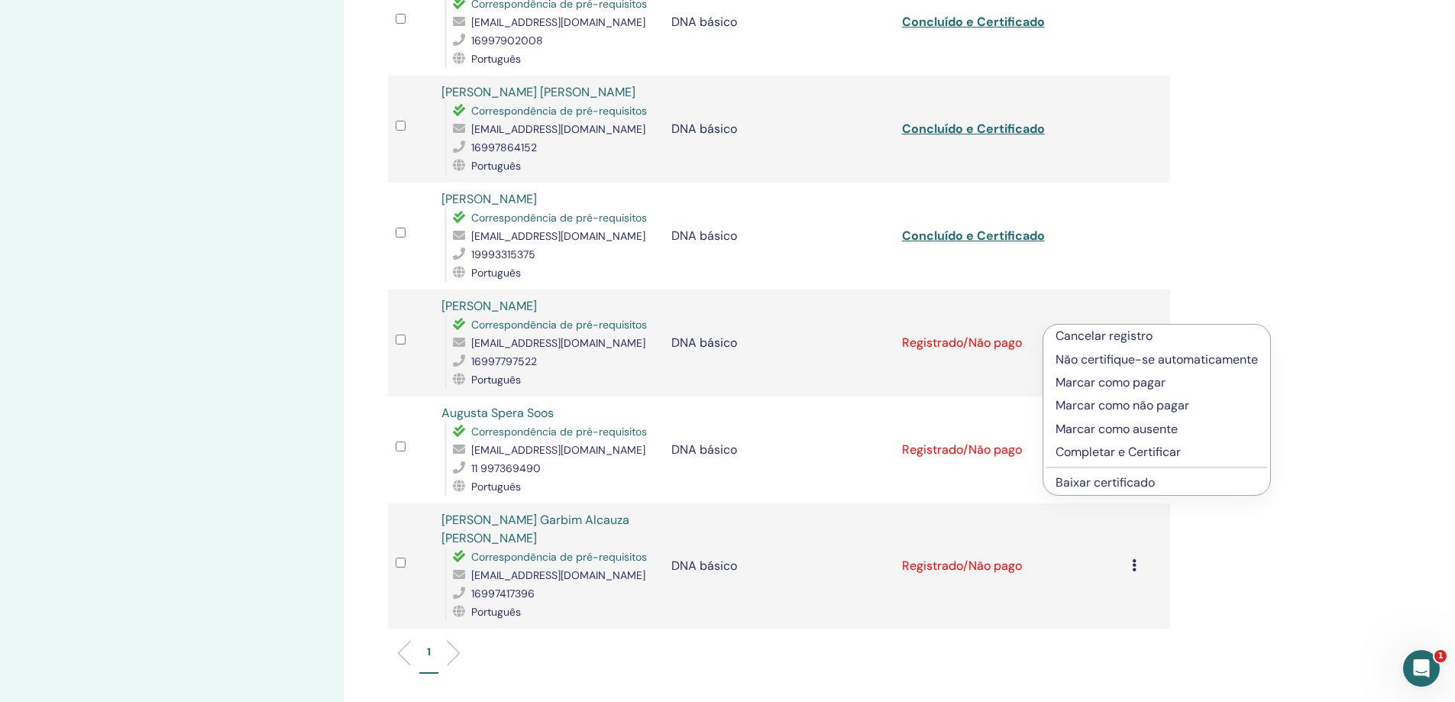
click at [1135, 452] on font "Completar e Certificar" at bounding box center [1118, 452] width 125 height 16
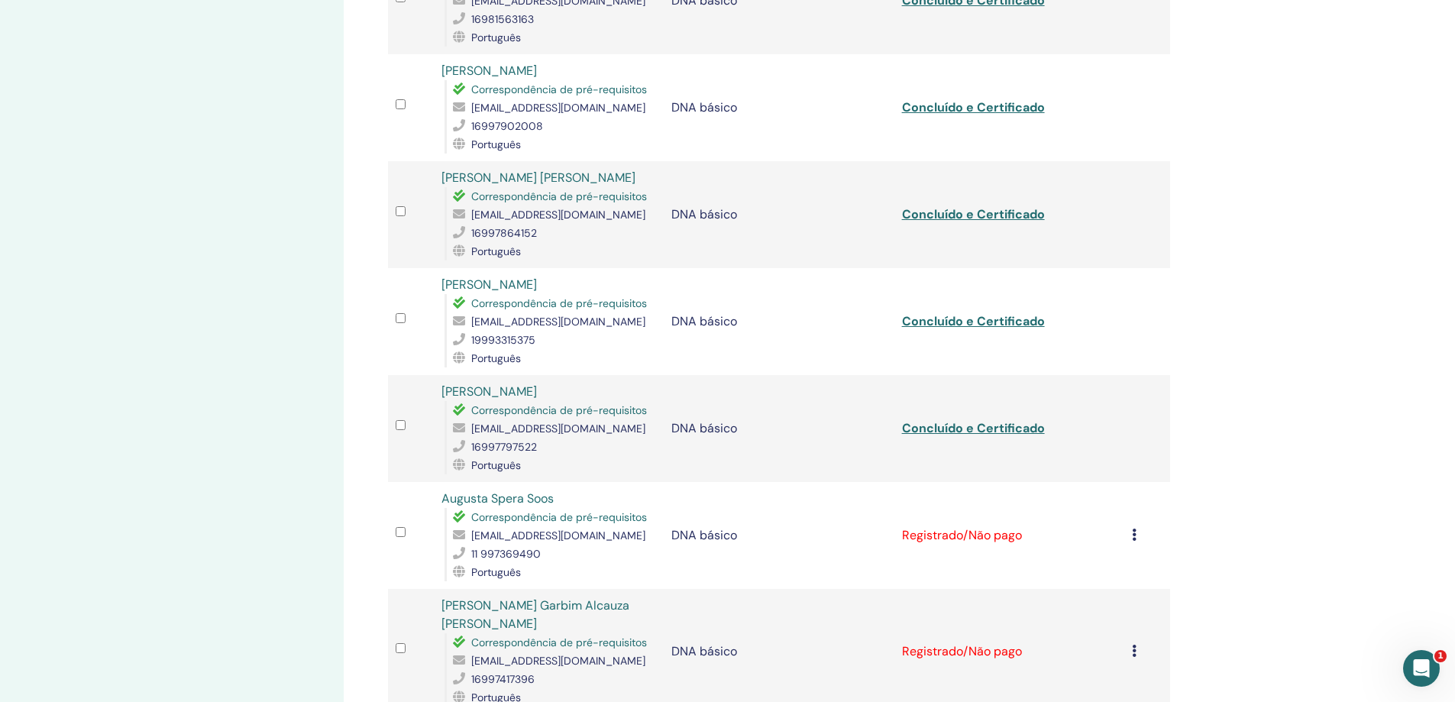
scroll to position [688, 0]
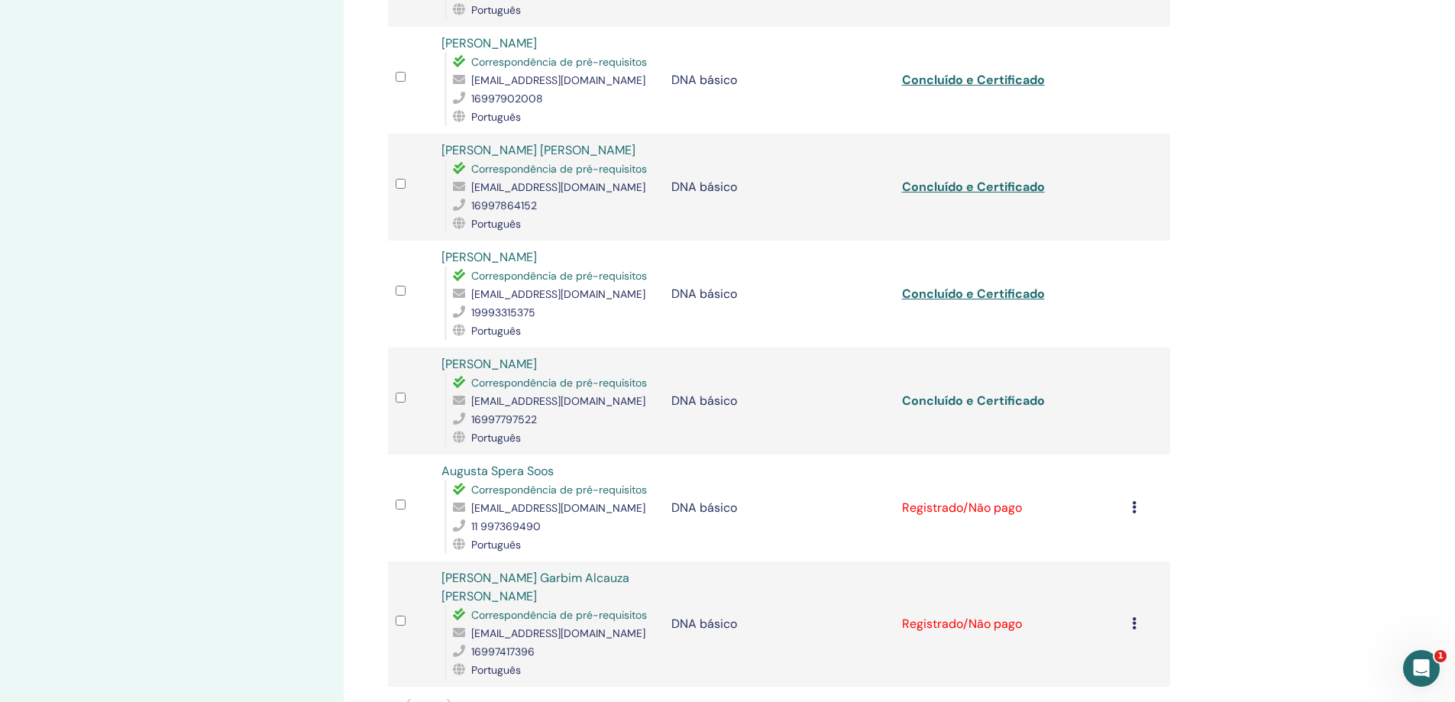
click at [996, 393] on font "Concluído e Certificado" at bounding box center [973, 401] width 143 height 16
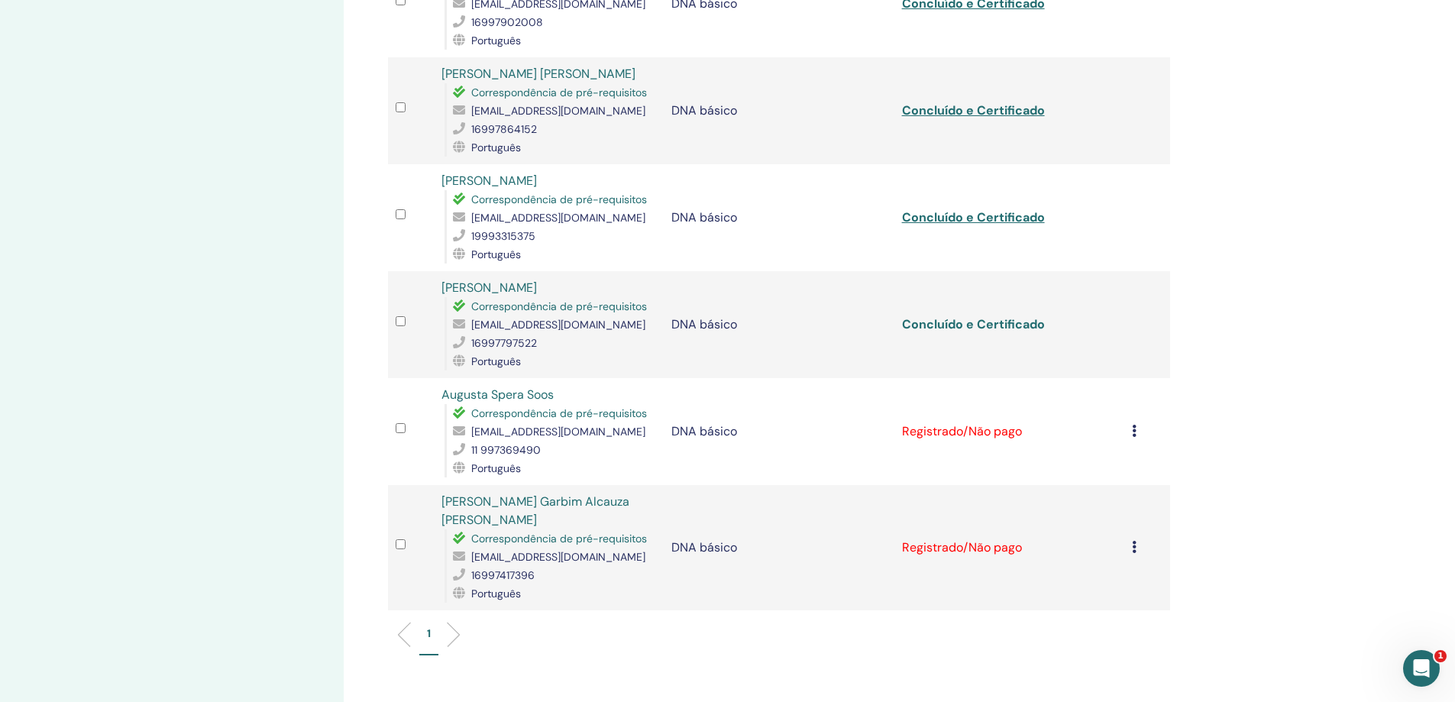
scroll to position [840, 0]
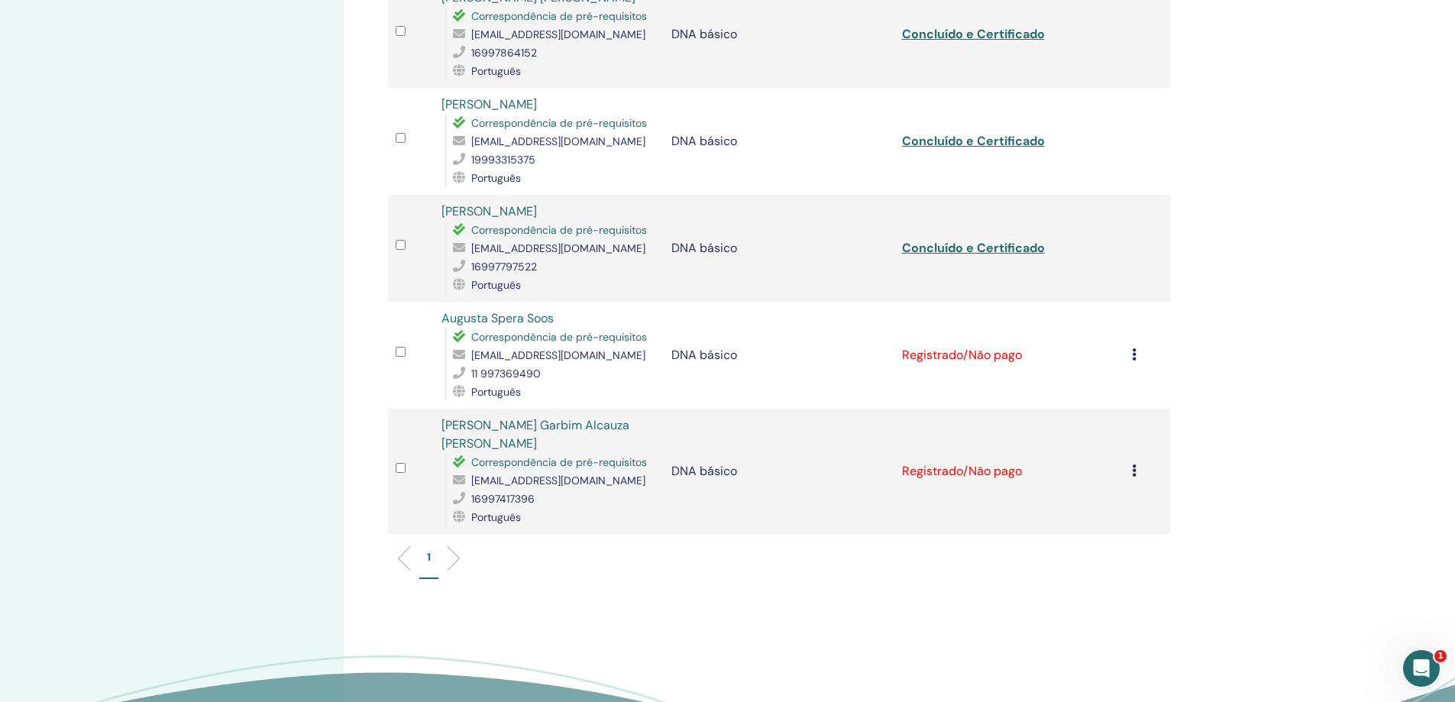
click at [1134, 348] on icon at bounding box center [1134, 354] width 5 height 12
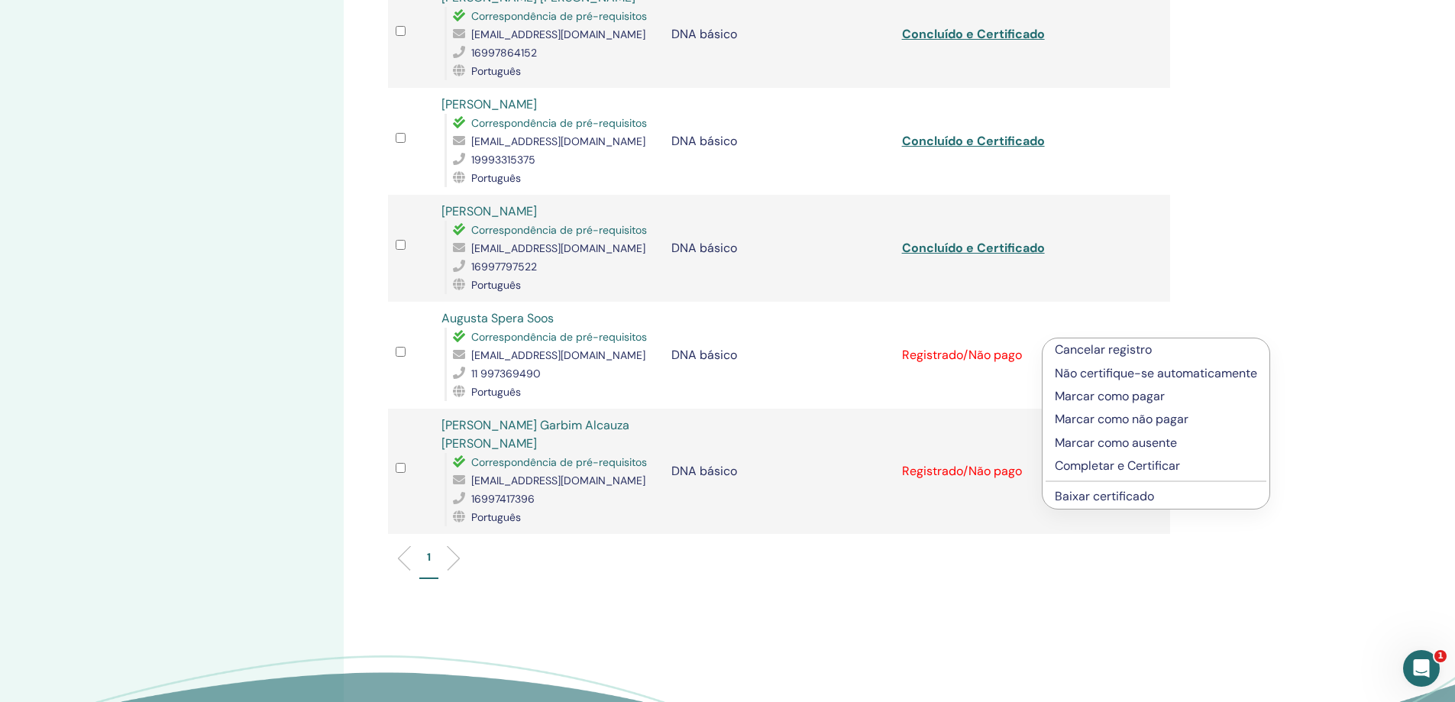
click at [1132, 462] on font "Completar e Certificar" at bounding box center [1117, 466] width 125 height 16
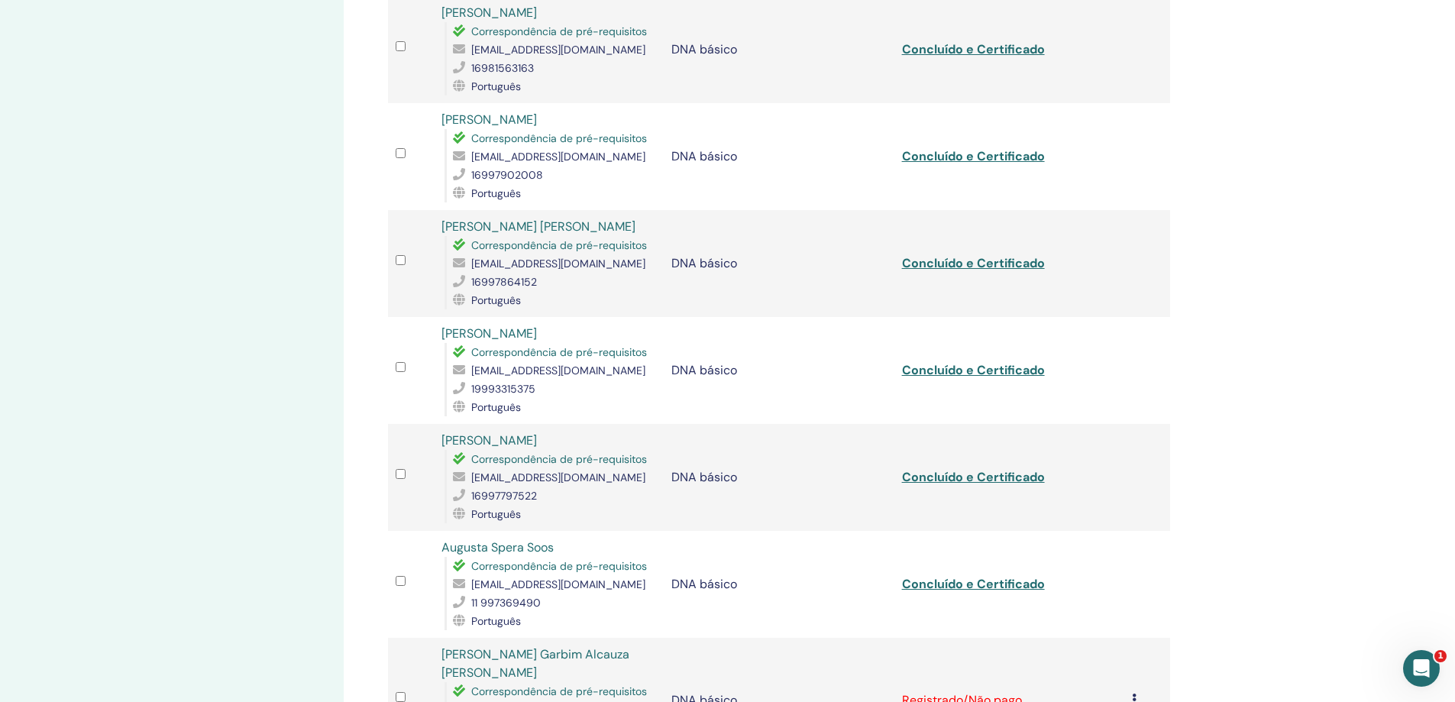
scroll to position [688, 0]
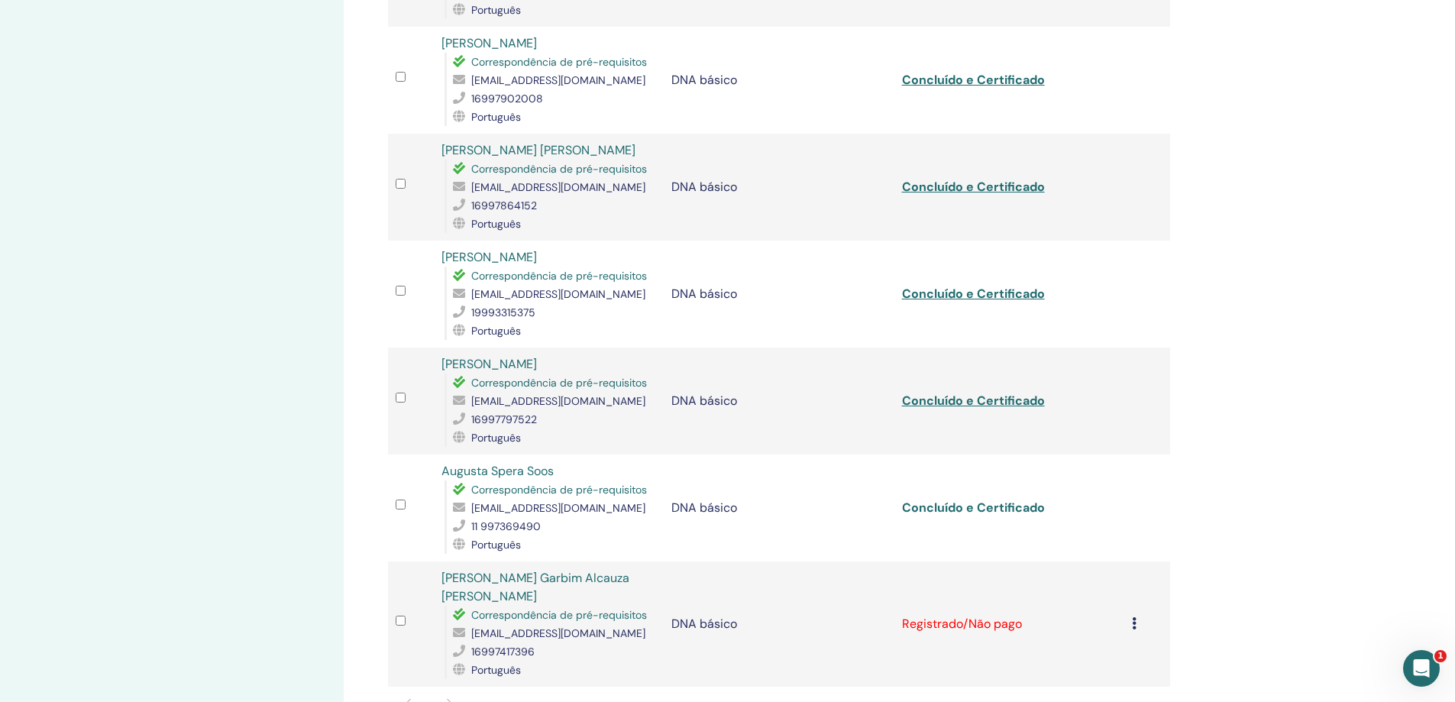
click at [996, 500] on font "Concluído e Certificado" at bounding box center [973, 508] width 143 height 16
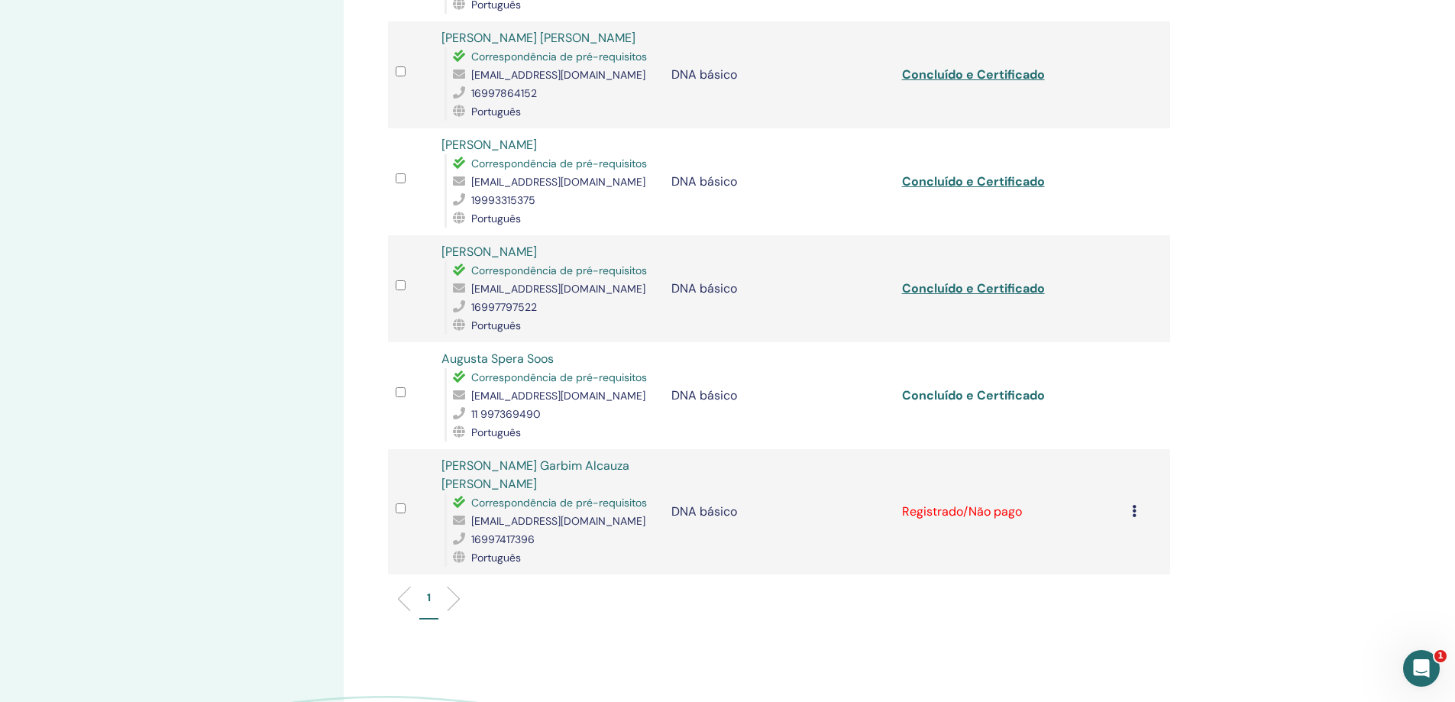
scroll to position [917, 0]
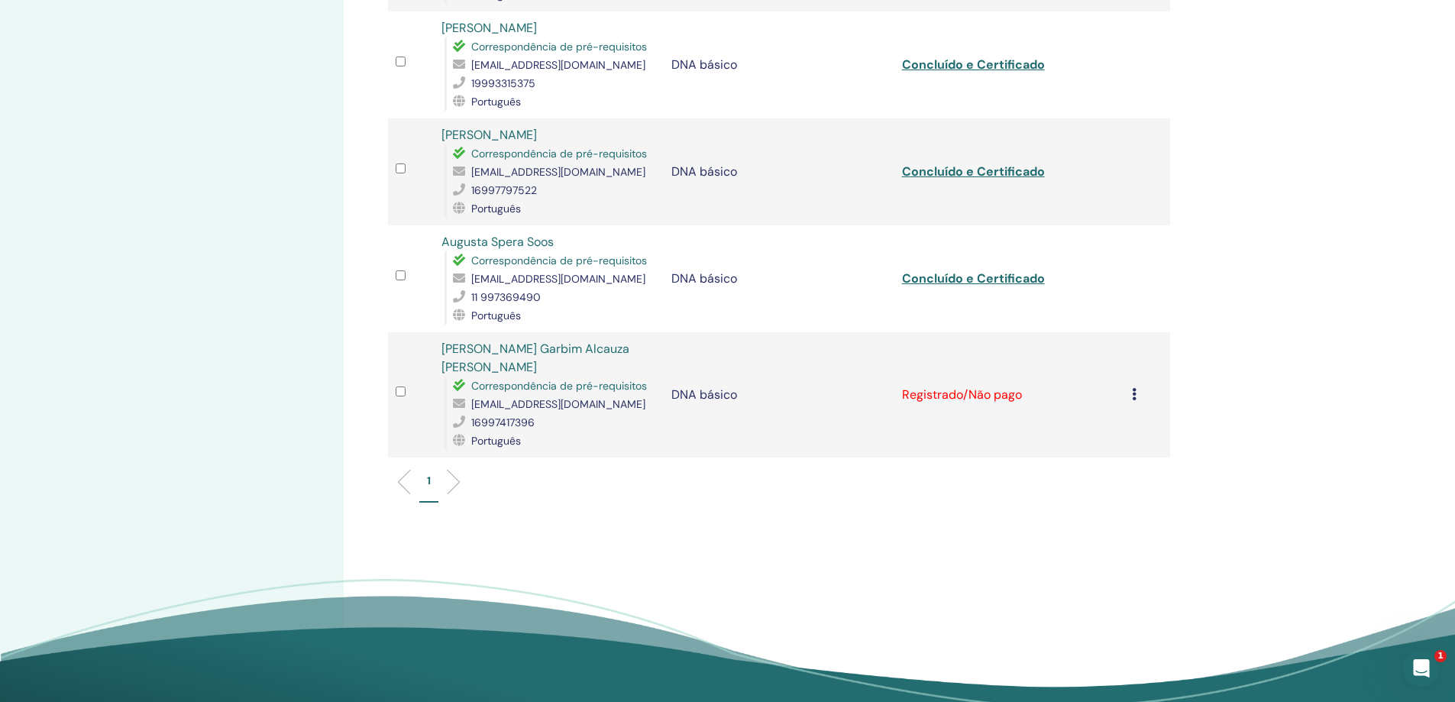
click at [1135, 388] on icon at bounding box center [1134, 394] width 5 height 12
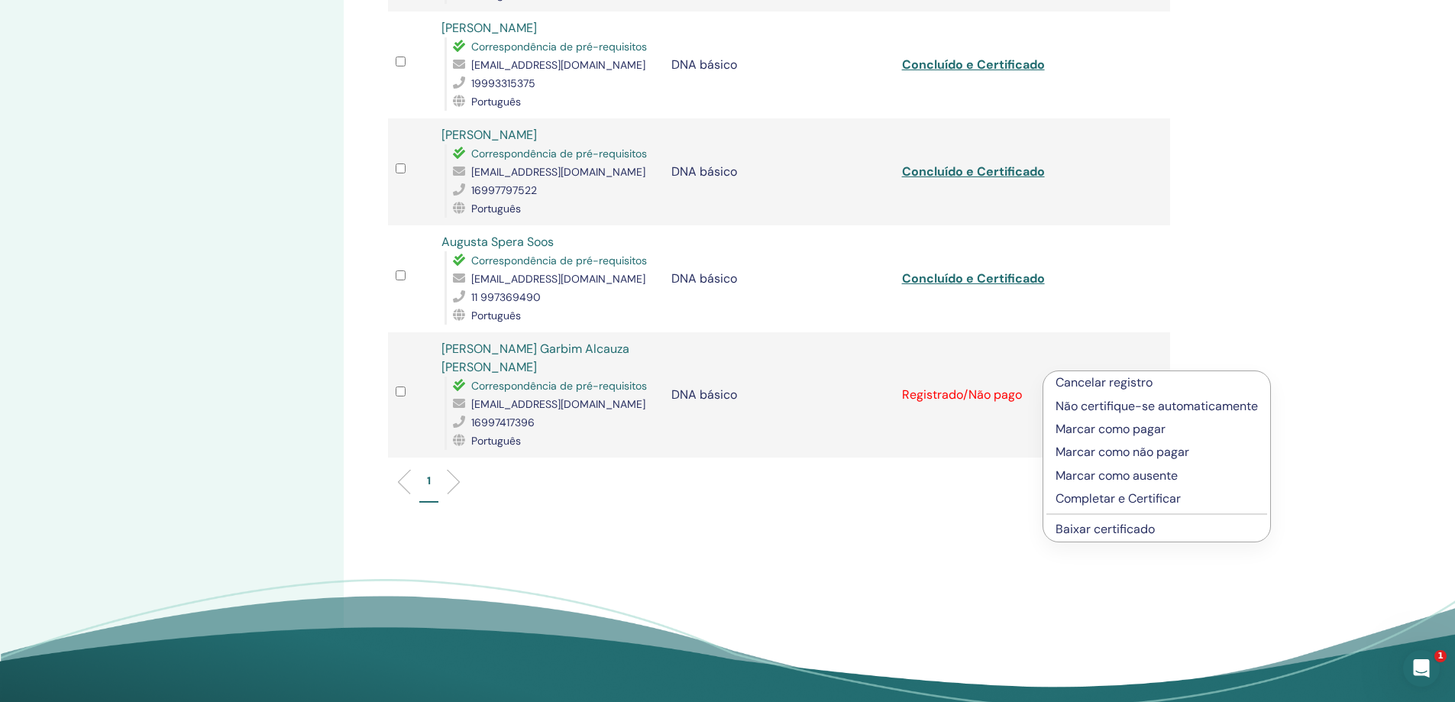
click at [1119, 496] on font "Completar e Certificar" at bounding box center [1118, 499] width 125 height 16
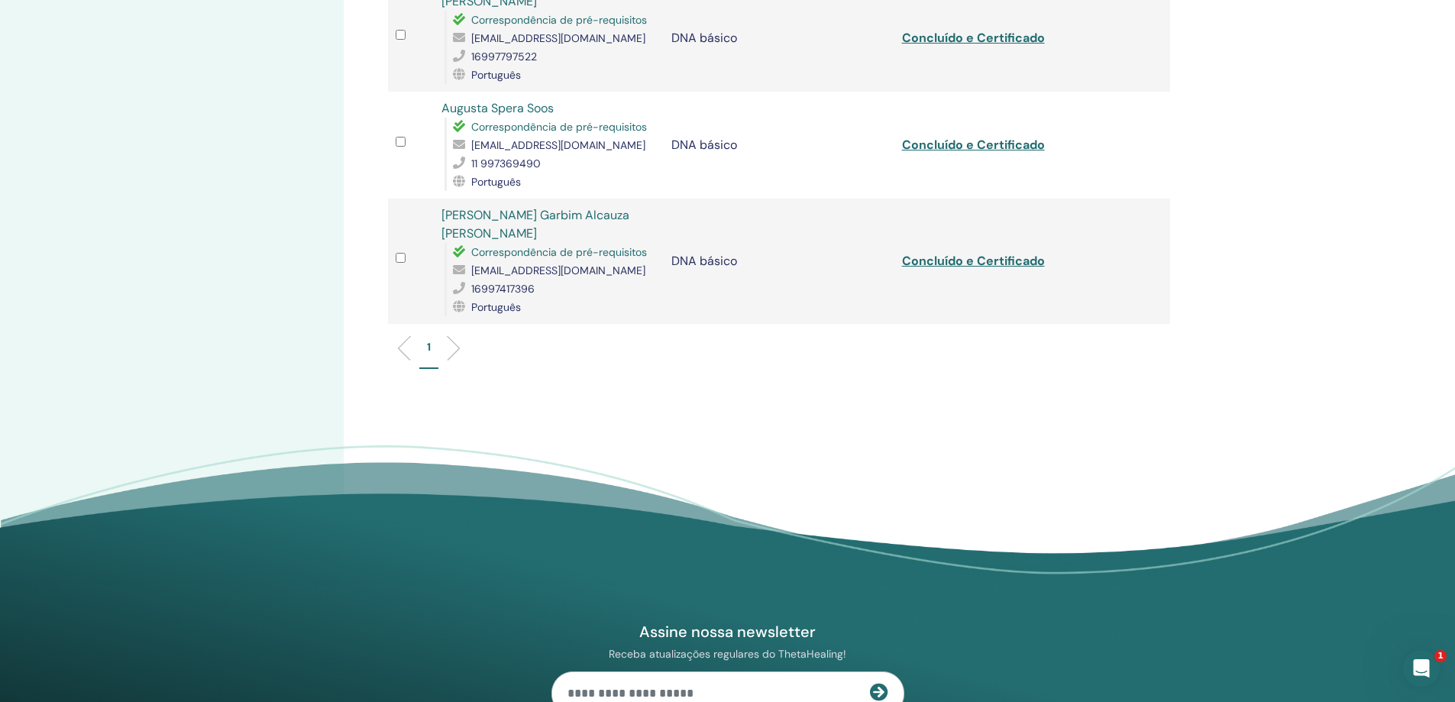
scroll to position [1051, 0]
click at [993, 252] on font "Concluído e Certificado" at bounding box center [973, 260] width 143 height 16
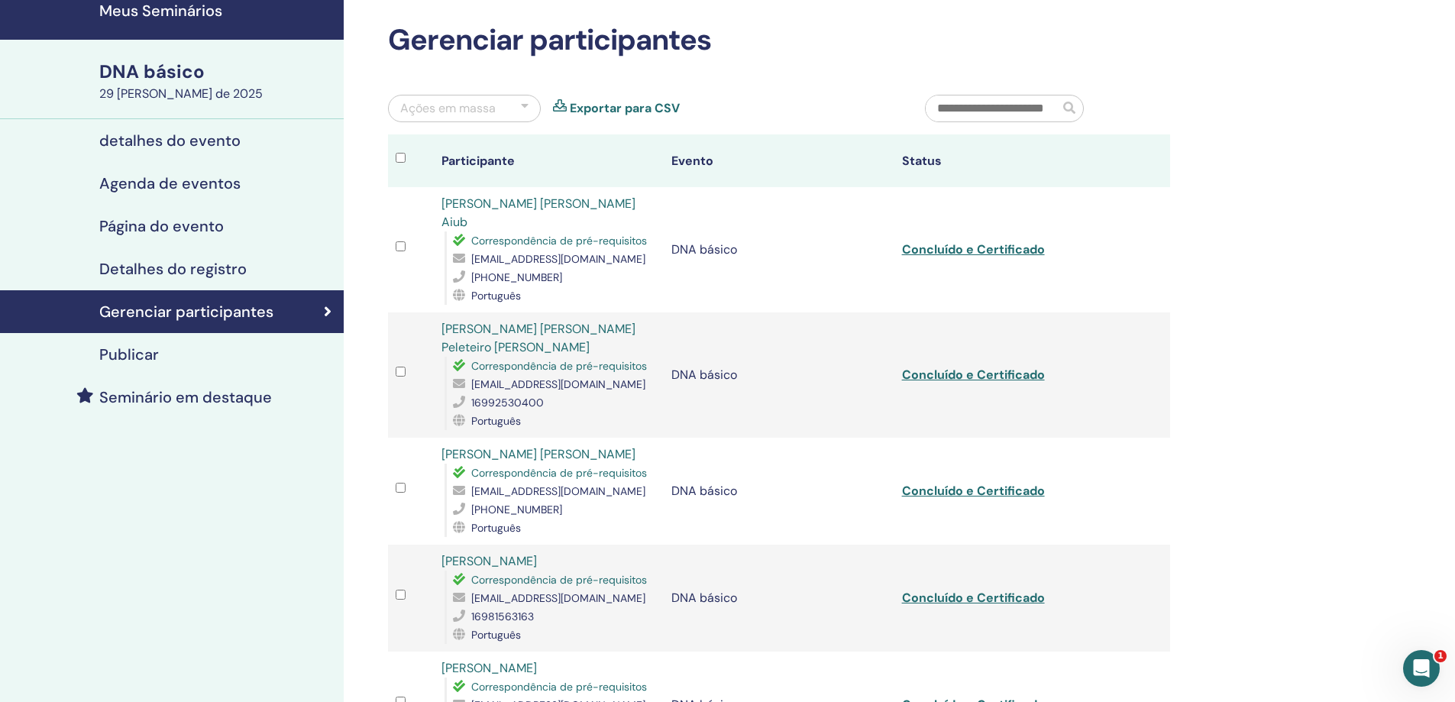
scroll to position [0, 0]
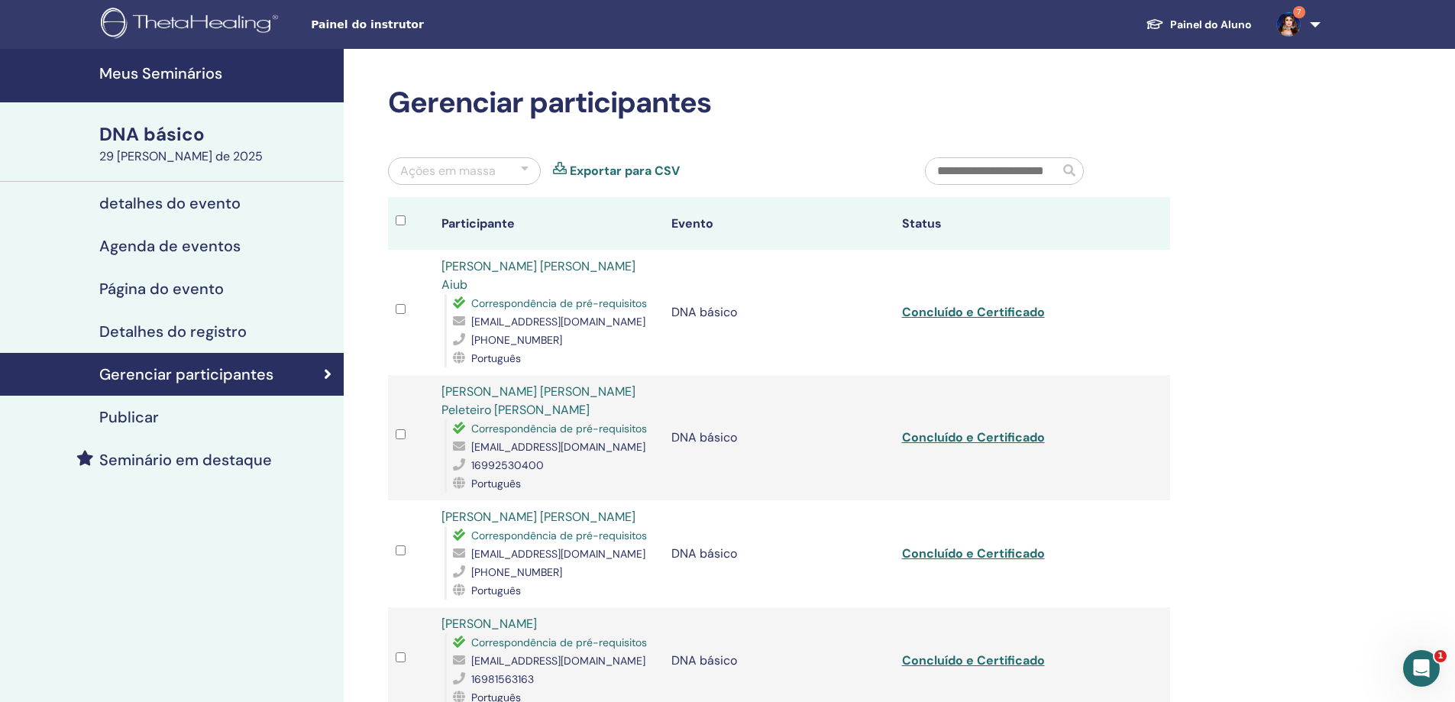
click at [1315, 25] on link "7" at bounding box center [1295, 24] width 63 height 49
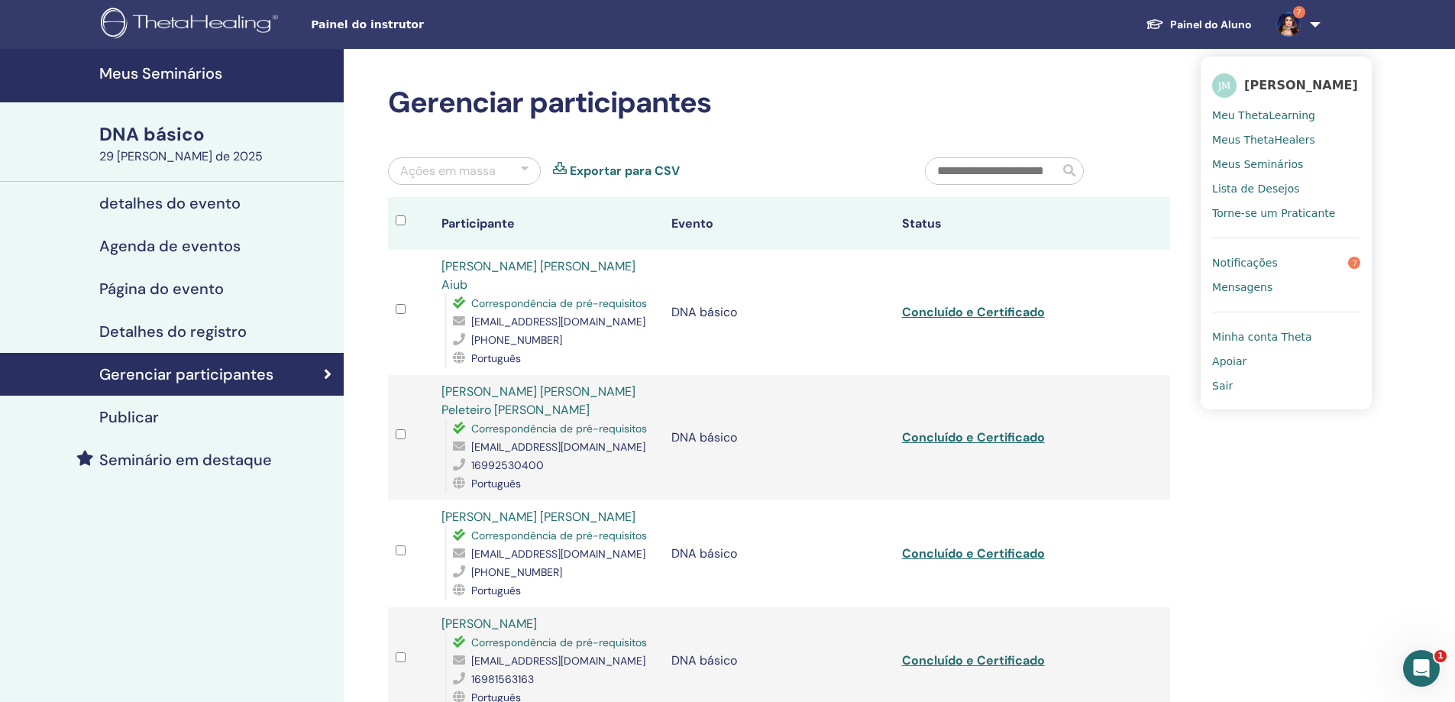
click at [1259, 261] on font "Notificações" at bounding box center [1246, 263] width 66 height 12
